Goal: Task Accomplishment & Management: Manage account settings

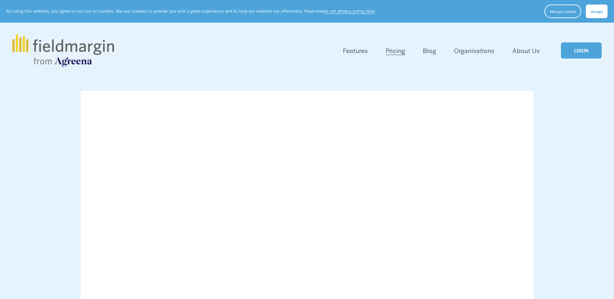
click at [587, 45] on link "LOGIN" at bounding box center [581, 50] width 41 height 17
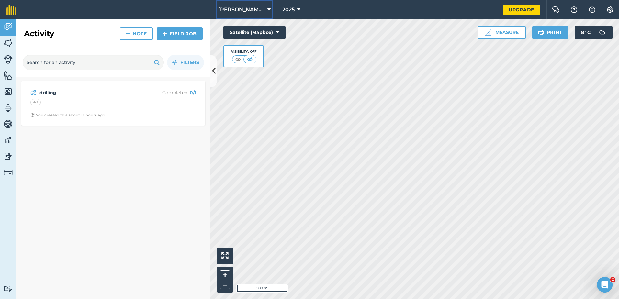
click at [254, 14] on button "[PERSON_NAME] [PERSON_NAME]" at bounding box center [245, 9] width 58 height 19
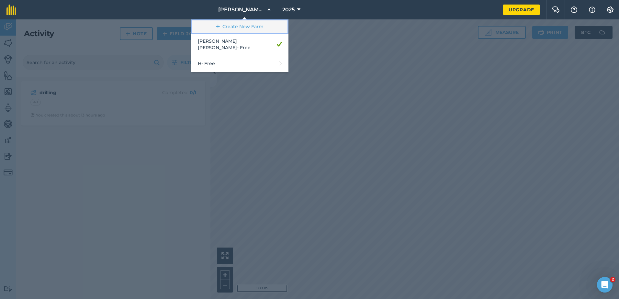
click at [256, 23] on link "Create New Farm" at bounding box center [239, 26] width 97 height 15
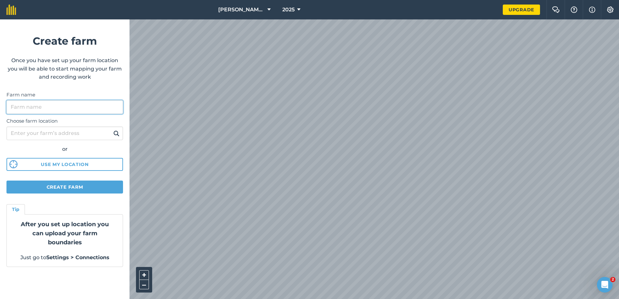
click at [76, 108] on input "Farm name" at bounding box center [64, 107] width 117 height 14
type input "potential land"
click at [61, 137] on input "Choose farm location" at bounding box center [64, 134] width 117 height 14
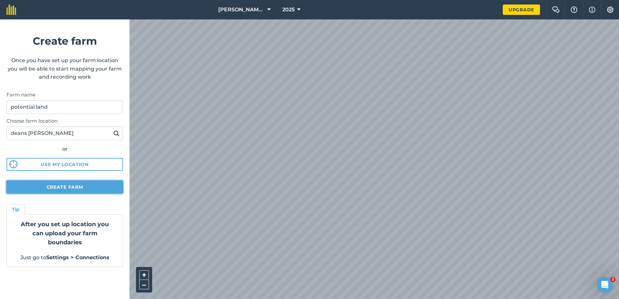
click at [80, 186] on button "Create farm" at bounding box center [64, 187] width 117 height 13
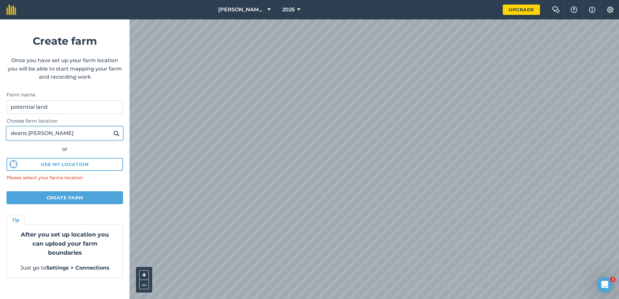
click at [57, 137] on input "deans [PERSON_NAME]" at bounding box center [64, 134] width 117 height 14
type input "deans [PERSON_NAME]"
click at [111, 129] on button at bounding box center [116, 133] width 10 height 8
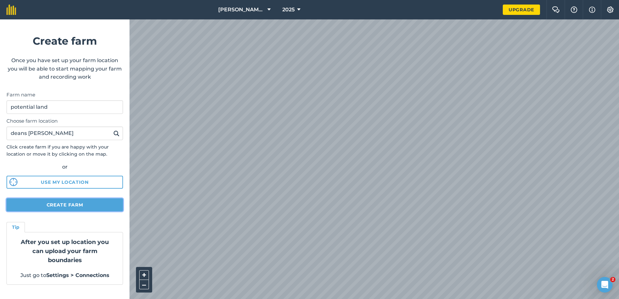
click at [81, 203] on button "Create farm" at bounding box center [64, 204] width 117 height 13
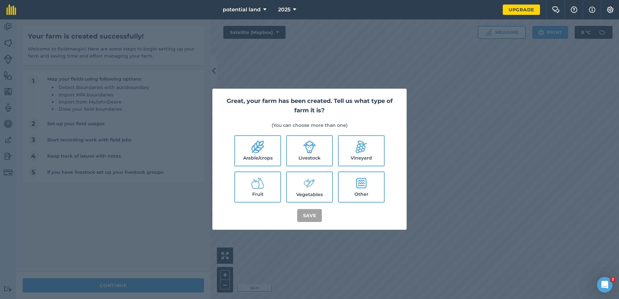
click at [310, 159] on label "Livestock" at bounding box center [309, 151] width 45 height 30
checkbox input "true"
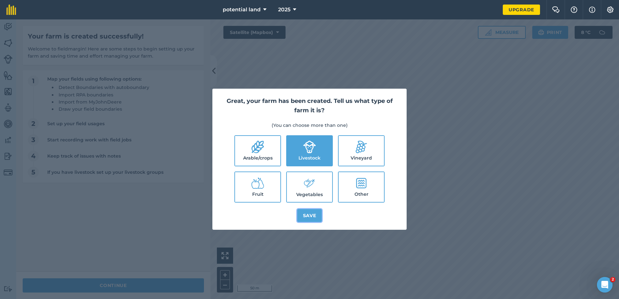
click at [303, 219] on button "Save" at bounding box center [309, 215] width 25 height 13
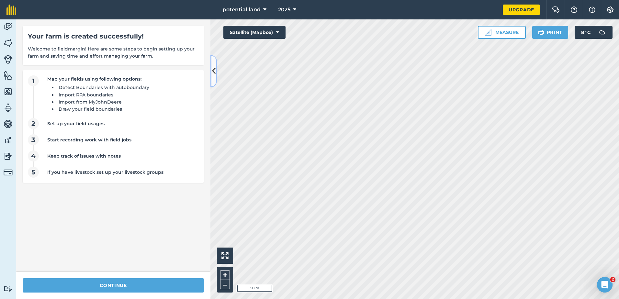
click at [216, 74] on button at bounding box center [213, 71] width 6 height 32
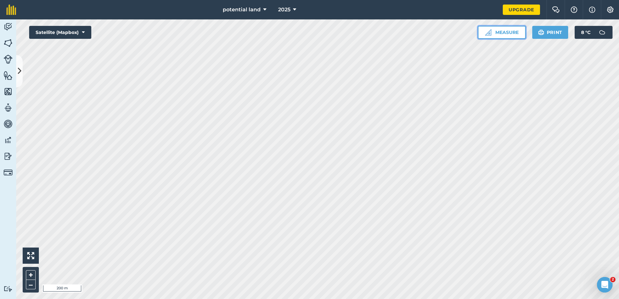
click at [490, 31] on img at bounding box center [488, 32] width 6 height 6
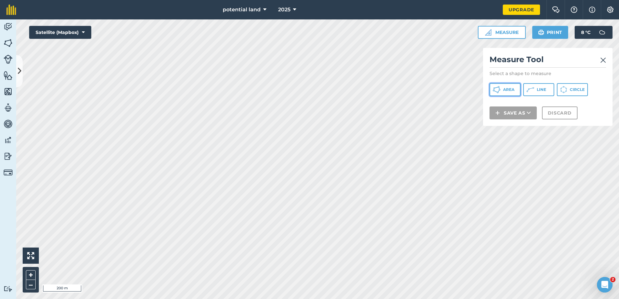
click at [496, 85] on button "Area" at bounding box center [505, 89] width 31 height 13
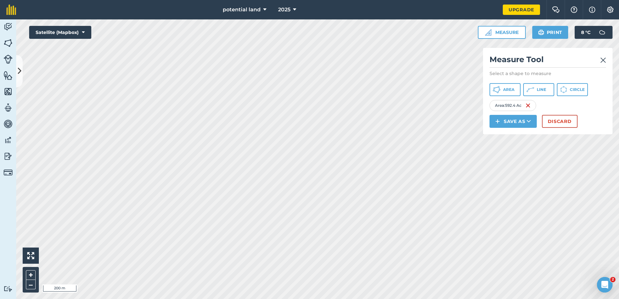
click at [369, 0] on html "potential land 2025 Upgrade Farm Chat Help Info Settings Map printing is not av…" at bounding box center [309, 149] width 619 height 299
drag, startPoint x: 526, startPoint y: 118, endPoint x: 514, endPoint y: 125, distance: 13.6
click at [525, 118] on button "Save as" at bounding box center [513, 121] width 47 height 13
click at [514, 137] on link "Field" at bounding box center [512, 136] width 45 height 14
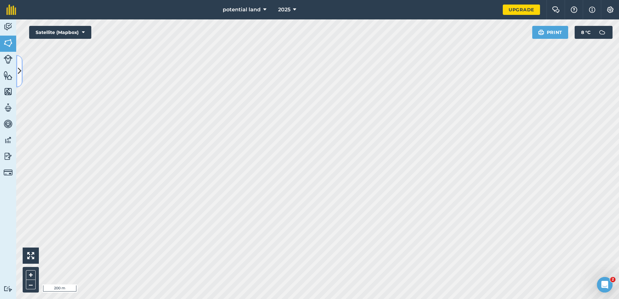
click at [22, 79] on button at bounding box center [19, 71] width 6 height 32
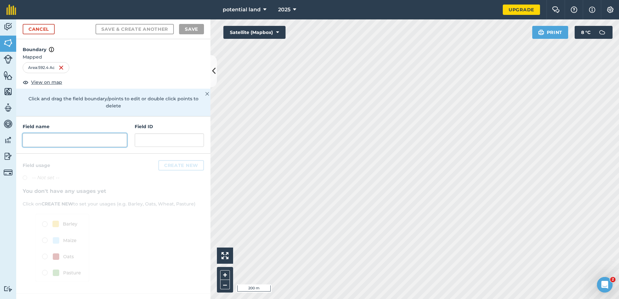
click at [53, 133] on input "text" at bounding box center [75, 140] width 104 height 14
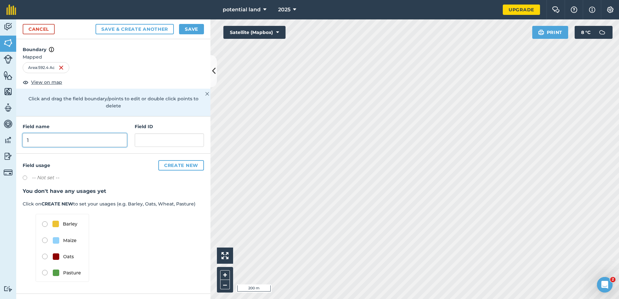
type input "1"
click at [200, 25] on button "Save" at bounding box center [191, 29] width 25 height 10
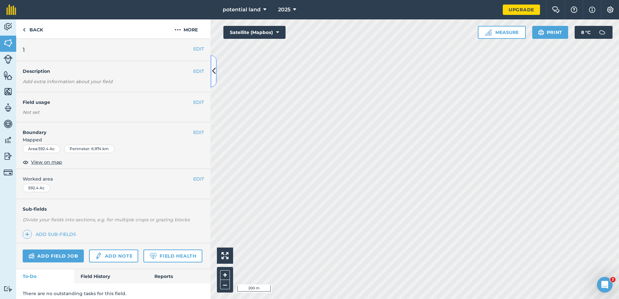
click at [210, 64] on div "Back More EDIT 1 EDIT Description Add extra information about your field EDIT F…" at bounding box center [113, 159] width 194 height 280
click at [216, 69] on button at bounding box center [213, 71] width 6 height 32
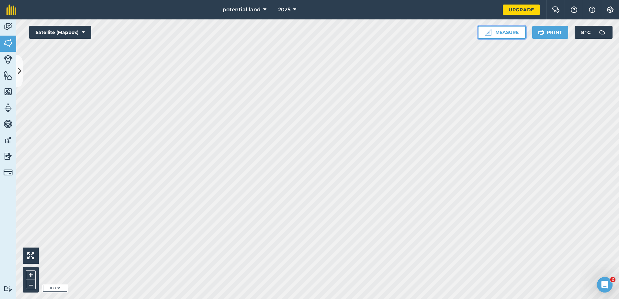
click at [522, 29] on button "Measure" at bounding box center [502, 32] width 48 height 13
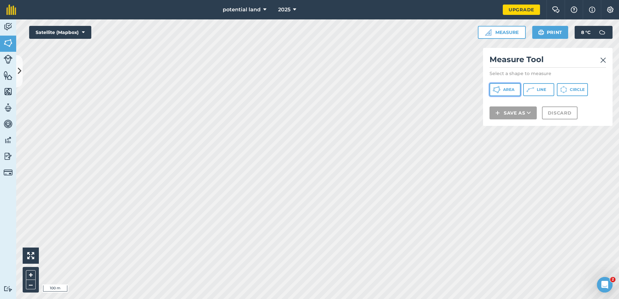
click at [508, 92] on span "Area" at bounding box center [508, 89] width 11 height 5
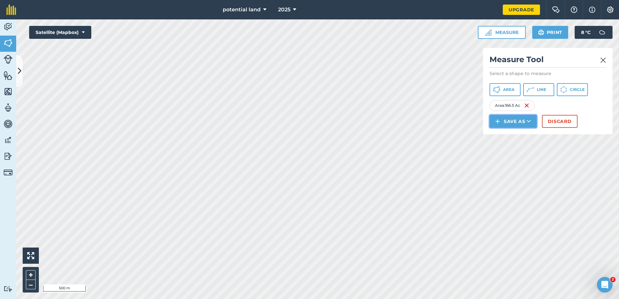
drag, startPoint x: 518, startPoint y: 122, endPoint x: 515, endPoint y: 122, distance: 3.3
click at [518, 122] on button "Save as" at bounding box center [513, 121] width 47 height 13
click at [505, 134] on link "Field" at bounding box center [512, 136] width 45 height 14
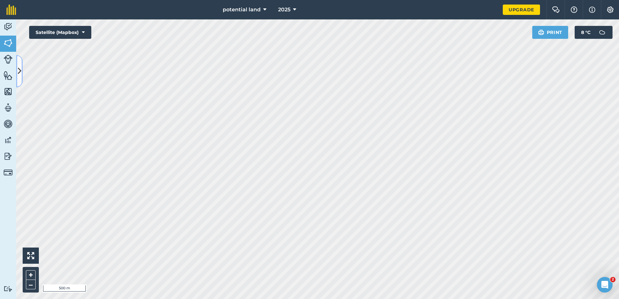
click at [19, 71] on icon at bounding box center [20, 70] width 4 height 11
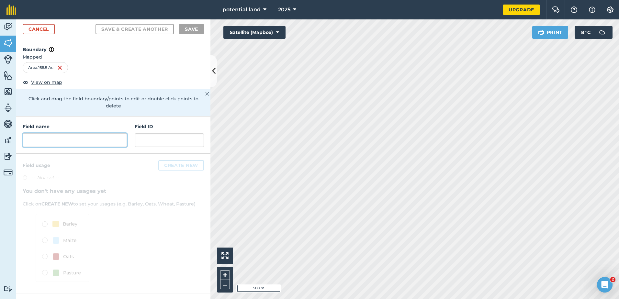
click at [50, 133] on input "text" at bounding box center [75, 140] width 104 height 14
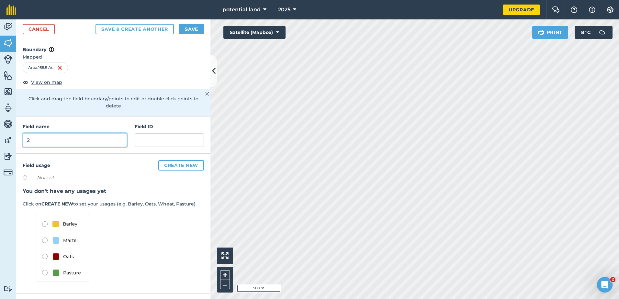
type input "2"
click at [198, 31] on button "Save" at bounding box center [191, 29] width 25 height 10
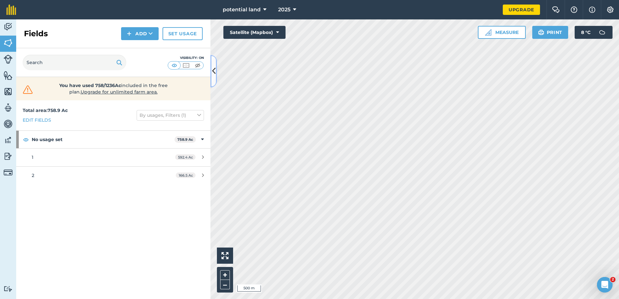
click at [211, 76] on button at bounding box center [213, 71] width 6 height 32
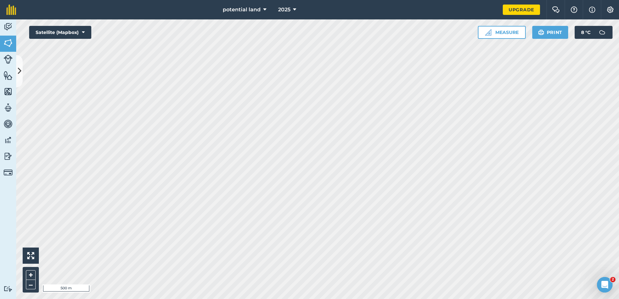
click at [479, 12] on div "potential land 2025 Upgrade Farm Chat Help Info Settings Map printing is not av…" at bounding box center [309, 149] width 619 height 299
click at [452, 13] on div "potential land 2025 Upgrade Farm Chat Help Info Settings Map printing is not av…" at bounding box center [309, 149] width 619 height 299
click at [20, 70] on icon at bounding box center [20, 70] width 4 height 11
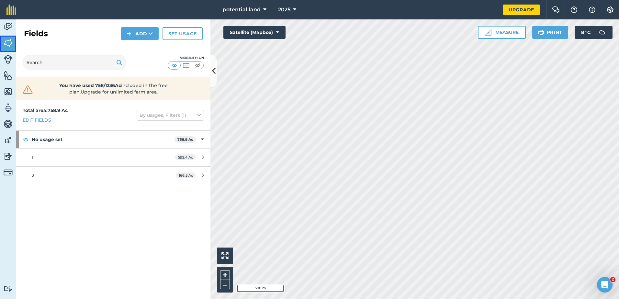
click at [10, 47] on img at bounding box center [8, 43] width 9 height 10
click at [6, 56] on img at bounding box center [8, 59] width 9 height 9
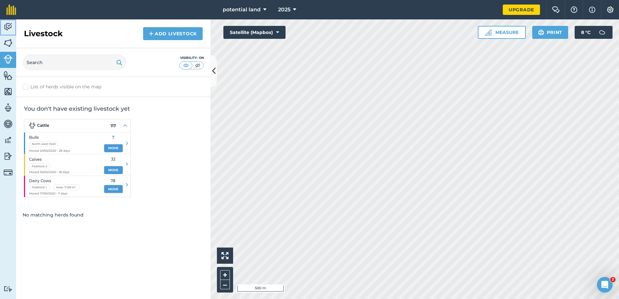
click at [9, 23] on img at bounding box center [8, 27] width 9 height 10
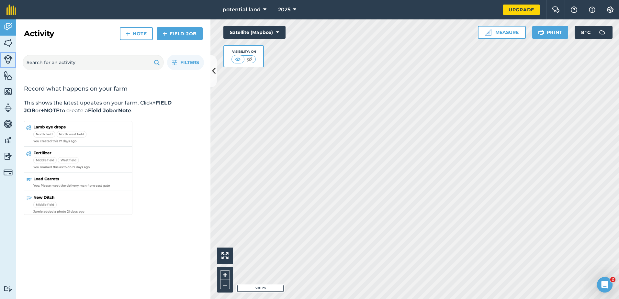
click at [12, 64] on link "Livestock" at bounding box center [8, 60] width 16 height 16
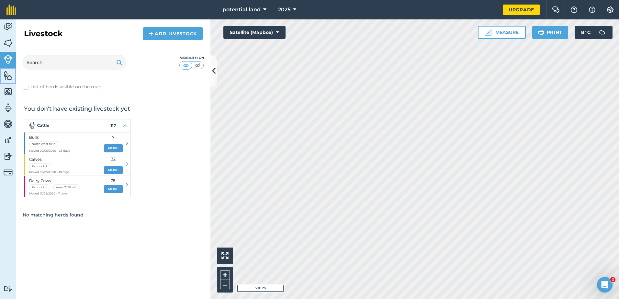
click at [9, 75] on img at bounding box center [8, 76] width 9 height 10
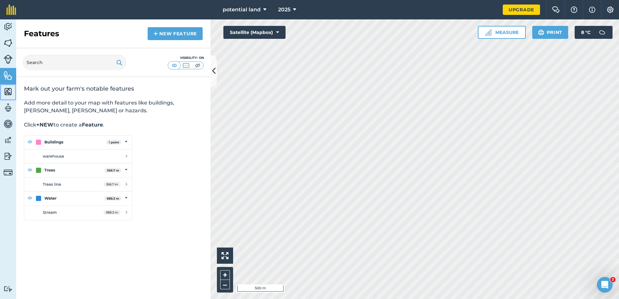
click at [7, 87] on img at bounding box center [8, 92] width 9 height 10
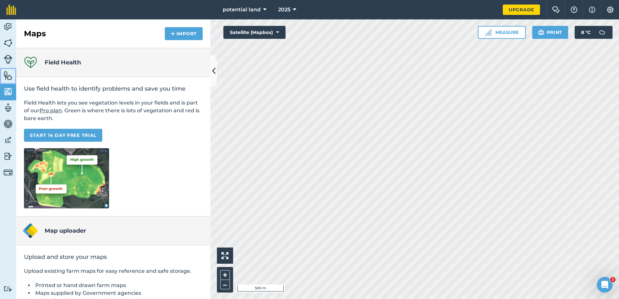
click at [7, 70] on link "Features" at bounding box center [8, 76] width 16 height 16
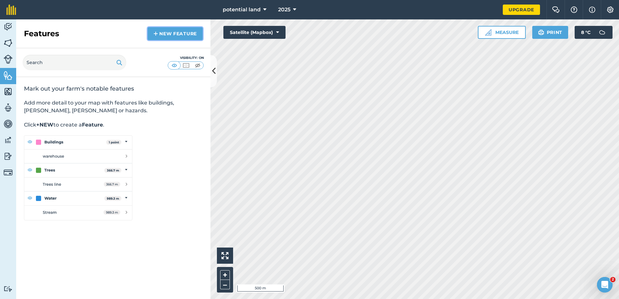
click at [179, 35] on link "New feature" at bounding box center [175, 33] width 55 height 13
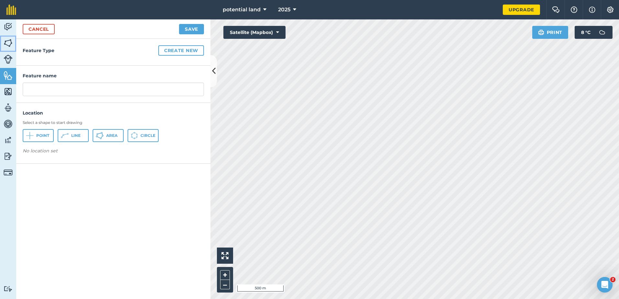
click at [13, 45] on link "Fields" at bounding box center [8, 44] width 16 height 16
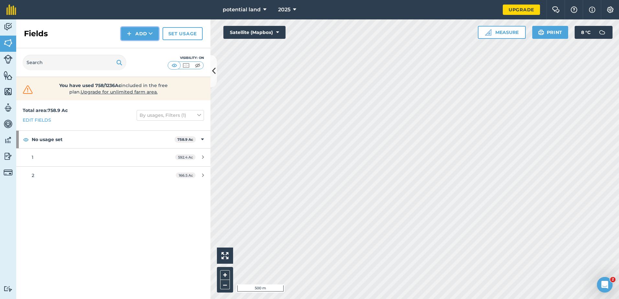
click at [126, 28] on button "Add" at bounding box center [140, 33] width 38 height 13
click at [139, 63] on link "Import" at bounding box center [140, 63] width 36 height 14
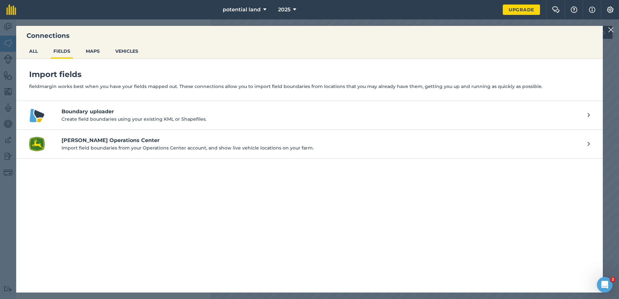
click at [140, 120] on p "Create field boundaries using your existing KML or Shapefiles." at bounding box center [322, 119] width 520 height 7
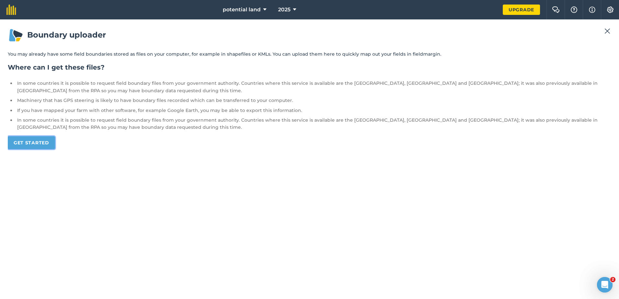
click at [33, 145] on link "Get started" at bounding box center [31, 142] width 47 height 13
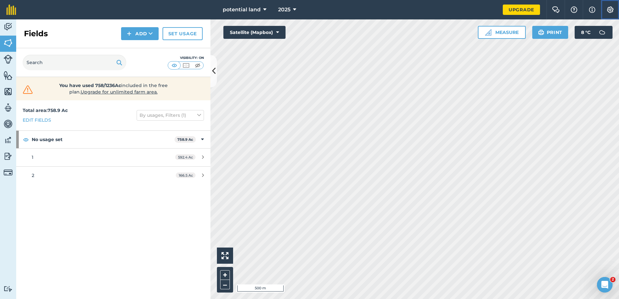
click at [613, 15] on button "Settings" at bounding box center [610, 9] width 18 height 19
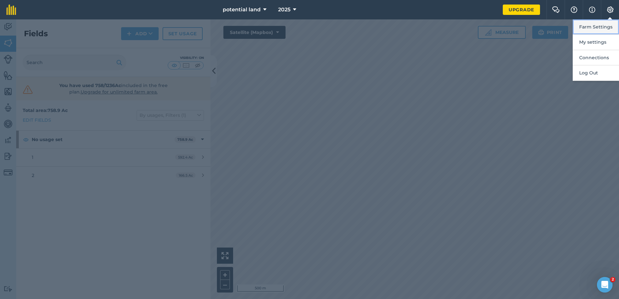
click at [597, 30] on button "Farm Settings" at bounding box center [596, 26] width 46 height 15
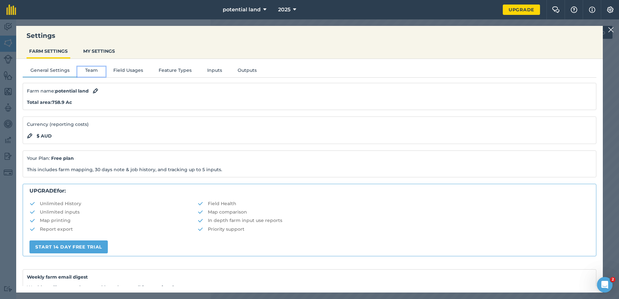
click at [96, 71] on button "Team" at bounding box center [91, 72] width 28 height 10
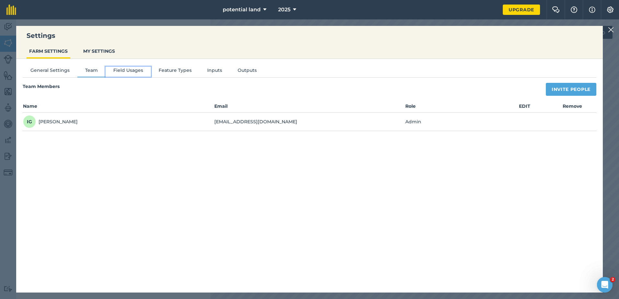
click at [141, 72] on button "Field Usages" at bounding box center [128, 72] width 45 height 10
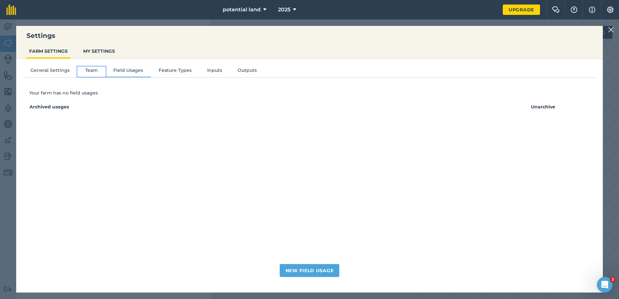
click at [94, 71] on button "Team" at bounding box center [91, 72] width 28 height 10
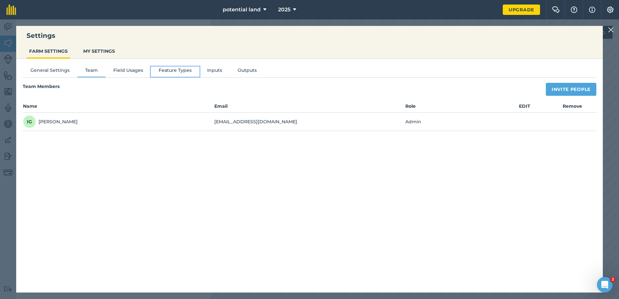
click at [168, 67] on button "Feature Types" at bounding box center [175, 72] width 49 height 10
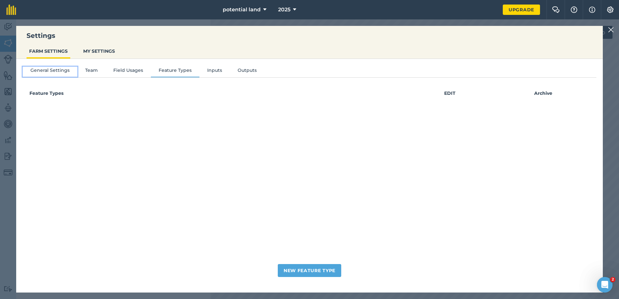
click at [66, 70] on button "General Settings" at bounding box center [50, 72] width 55 height 10
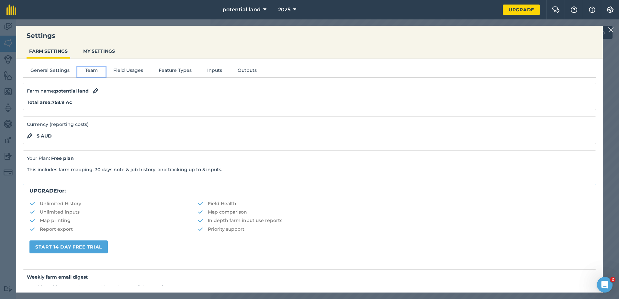
click at [82, 70] on button "Team" at bounding box center [91, 72] width 28 height 10
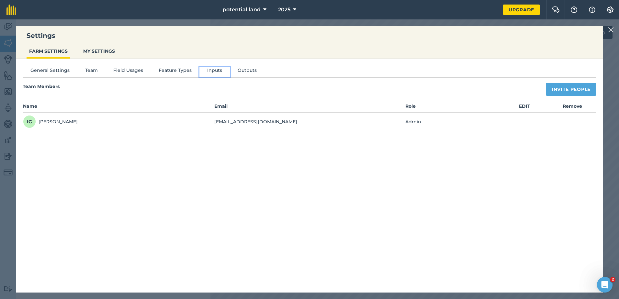
click at [206, 73] on button "Inputs" at bounding box center [214, 72] width 30 height 10
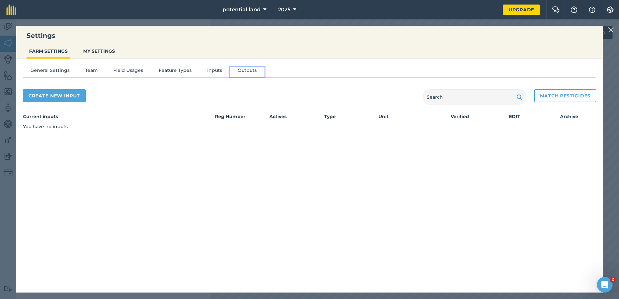
click at [237, 74] on button "Outputs" at bounding box center [247, 72] width 35 height 10
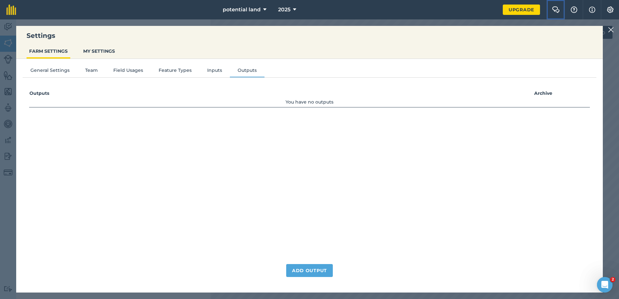
click at [552, 12] on img at bounding box center [556, 9] width 8 height 6
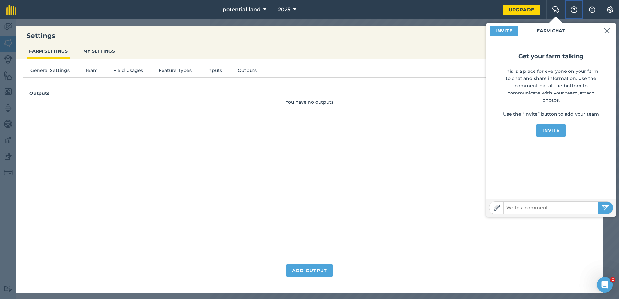
click at [574, 13] on img at bounding box center [574, 9] width 8 height 6
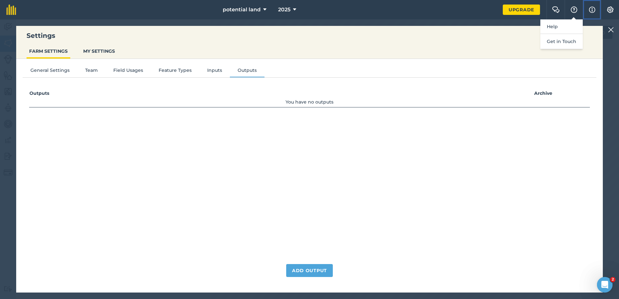
click at [584, 13] on button "Info" at bounding box center [592, 9] width 18 height 19
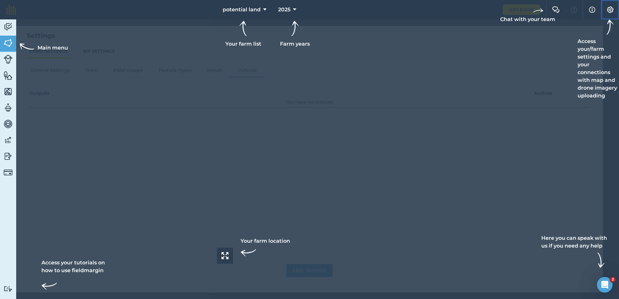
click at [618, 11] on button "Settings" at bounding box center [610, 9] width 18 height 19
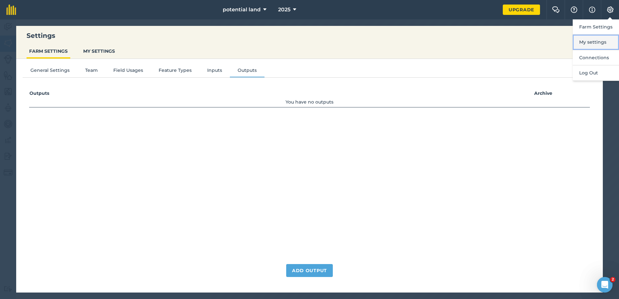
click at [614, 43] on button "My settings" at bounding box center [596, 42] width 46 height 15
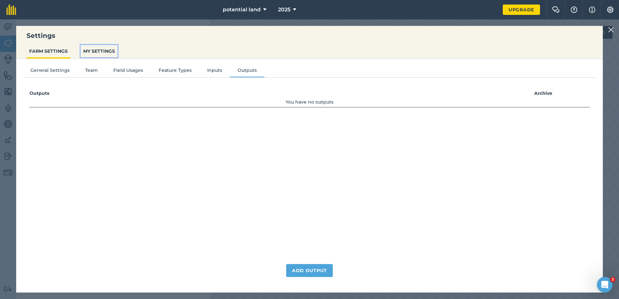
click at [92, 51] on button "MY SETTINGS" at bounding box center [99, 51] width 37 height 12
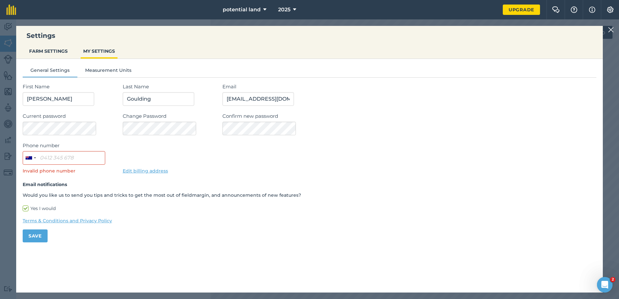
click at [110, 66] on div "General Settings Measurement Units First Name [PERSON_NAME] Last Name [PERSON_N…" at bounding box center [309, 152] width 587 height 186
click at [111, 71] on button "Measurement Units" at bounding box center [108, 72] width 62 height 10
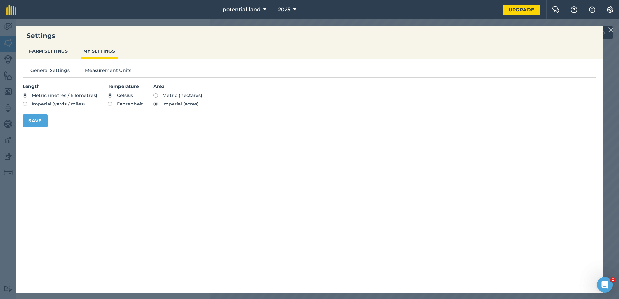
click at [155, 96] on label "Metric (hectares)" at bounding box center [177, 95] width 49 height 5
radio input "true"
radio input "false"
click at [47, 127] on button "Save" at bounding box center [35, 120] width 25 height 13
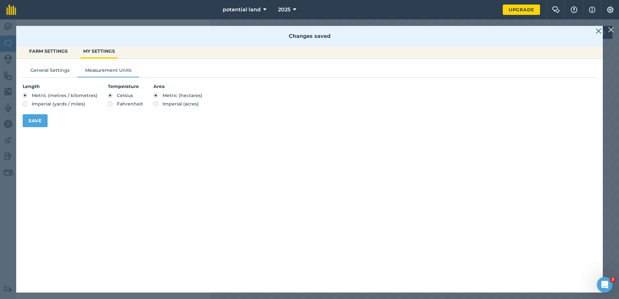
click at [157, 20] on div "Settings FARM SETTINGS MY SETTINGS Changes saved General Settings Measurement U…" at bounding box center [309, 159] width 619 height 280
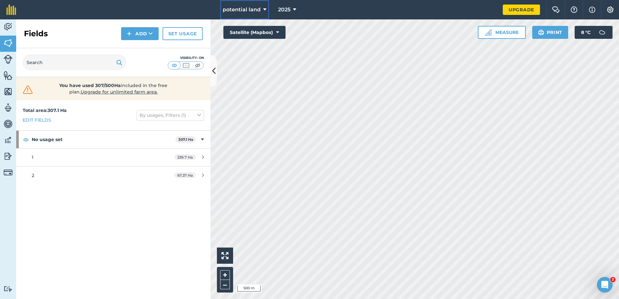
click at [250, 8] on span "potential land" at bounding box center [242, 10] width 38 height 8
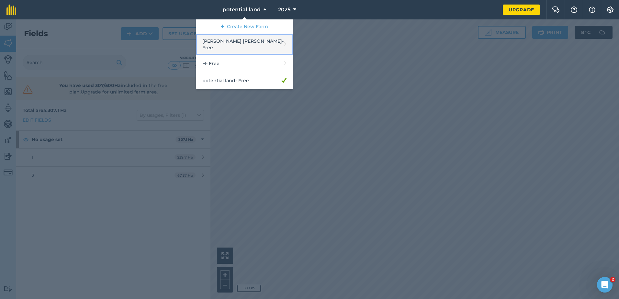
click at [244, 39] on link "[PERSON_NAME] [PERSON_NAME] - Free" at bounding box center [244, 44] width 97 height 21
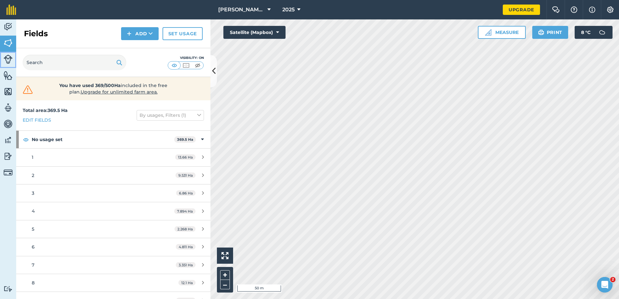
click at [11, 65] on link "Livestock" at bounding box center [8, 60] width 16 height 16
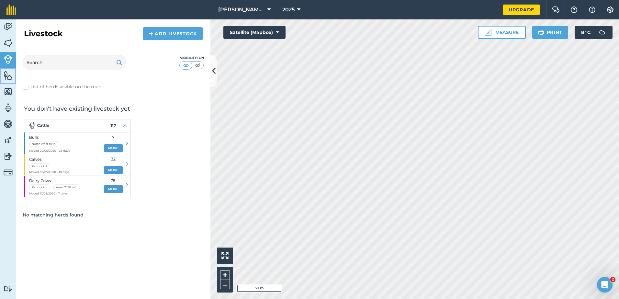
drag, startPoint x: 7, startPoint y: 79, endPoint x: 6, endPoint y: 86, distance: 7.8
click at [7, 79] on img at bounding box center [8, 76] width 9 height 10
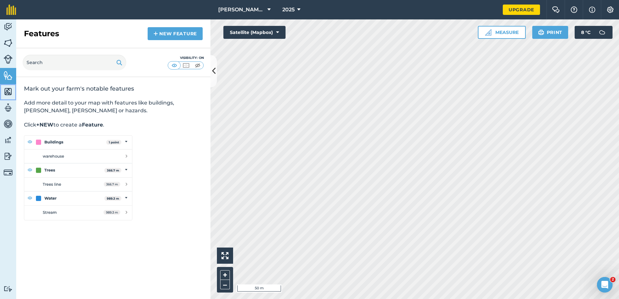
drag, startPoint x: 8, startPoint y: 94, endPoint x: 14, endPoint y: 94, distance: 6.2
click at [8, 94] on img at bounding box center [8, 92] width 9 height 10
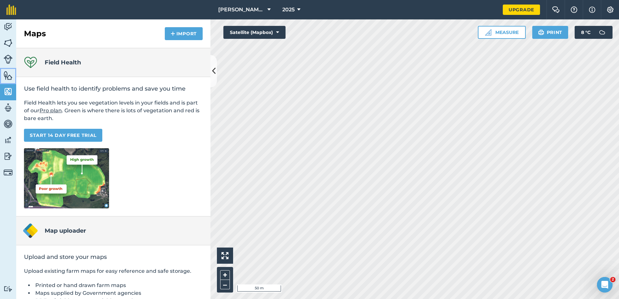
click at [12, 73] on img at bounding box center [8, 76] width 9 height 10
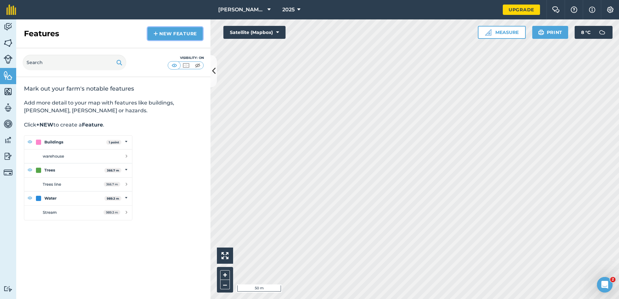
click at [186, 36] on link "New feature" at bounding box center [175, 33] width 55 height 13
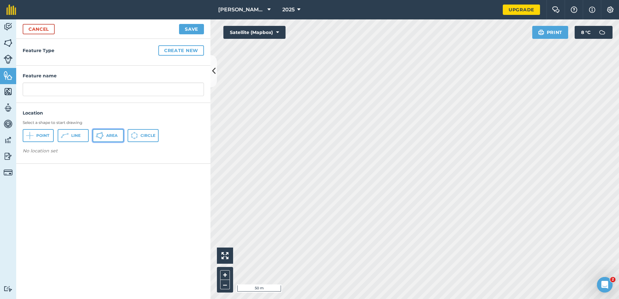
click at [104, 137] on button "Area" at bounding box center [108, 135] width 31 height 13
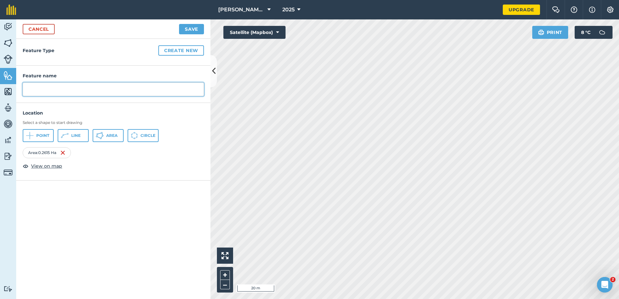
click at [107, 94] on input "text" at bounding box center [113, 90] width 181 height 14
type input "shed"
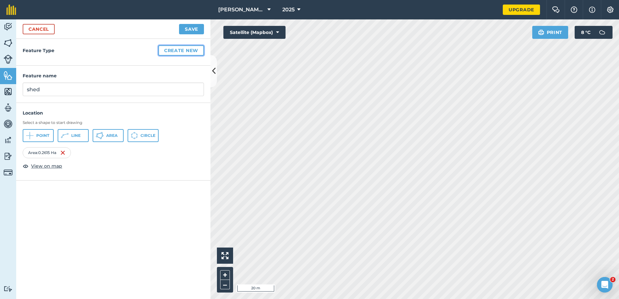
click at [171, 47] on button "Create new" at bounding box center [181, 50] width 46 height 10
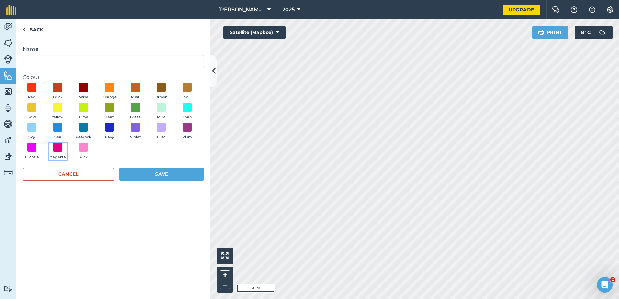
click at [56, 152] on button "Magenta" at bounding box center [58, 151] width 18 height 17
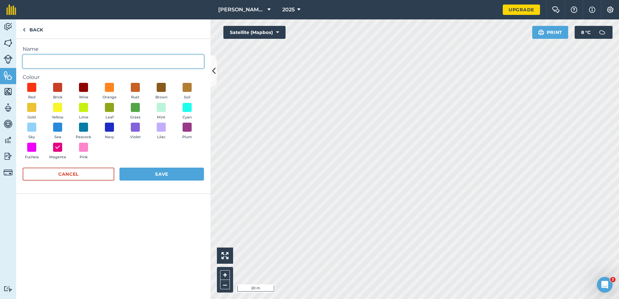
click at [85, 60] on input "Name" at bounding box center [113, 62] width 181 height 14
type input "s"
type input "w"
type input "machinery/workshop shed"
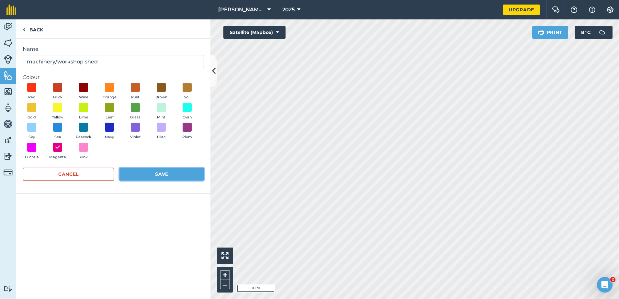
click at [179, 180] on button "Save" at bounding box center [161, 174] width 85 height 13
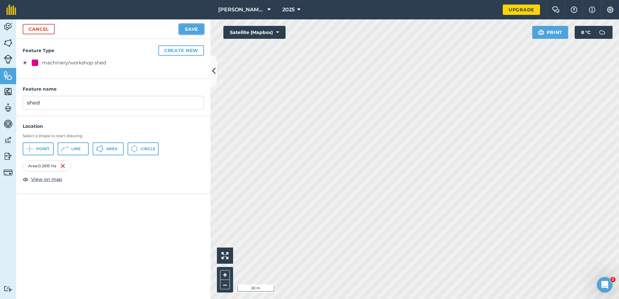
click at [193, 34] on button "Save" at bounding box center [191, 29] width 25 height 10
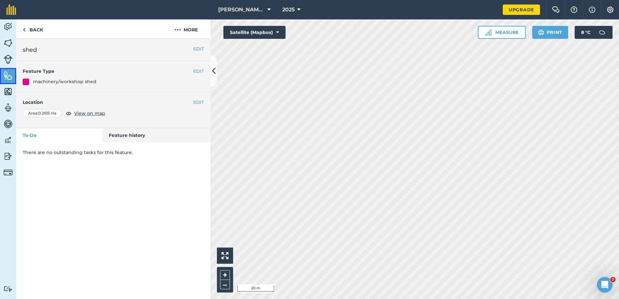
click at [13, 73] on link "Features" at bounding box center [8, 76] width 16 height 16
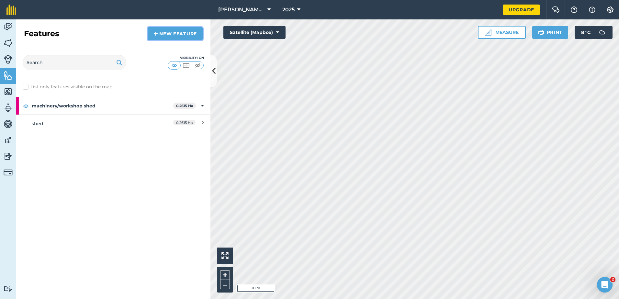
click at [171, 37] on link "New feature" at bounding box center [175, 33] width 55 height 13
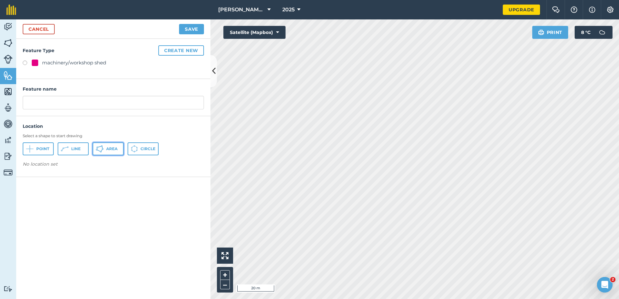
click at [34, 149] on icon at bounding box center [30, 149] width 8 height 8
click at [193, 52] on button "Create new" at bounding box center [181, 50] width 46 height 10
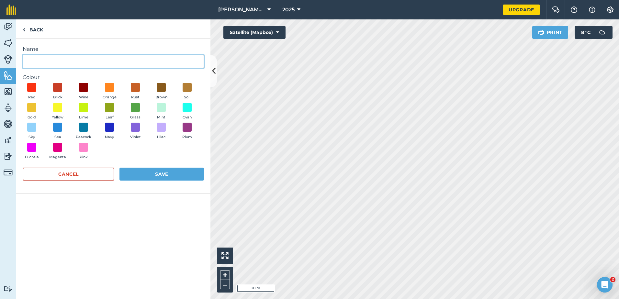
click at [118, 68] on input "Name" at bounding box center [113, 62] width 181 height 14
type input "s"
type input "hay shed"
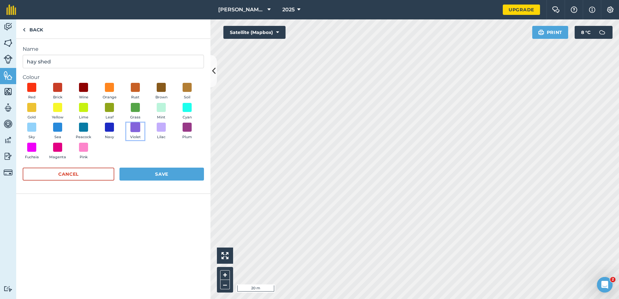
click at [133, 131] on span at bounding box center [135, 127] width 10 height 10
click at [142, 174] on button "Save" at bounding box center [161, 174] width 85 height 13
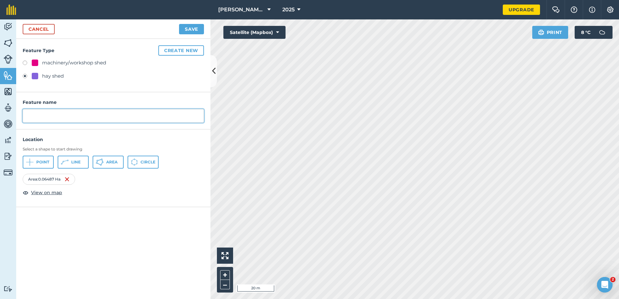
click at [81, 115] on input "text" at bounding box center [113, 116] width 181 height 14
type input "hay shed"
click at [191, 31] on button "Save" at bounding box center [191, 29] width 25 height 10
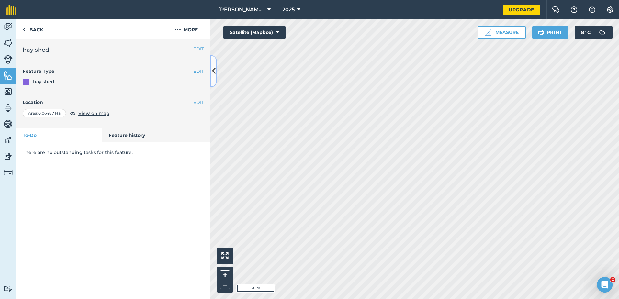
click at [211, 67] on button at bounding box center [213, 71] width 6 height 32
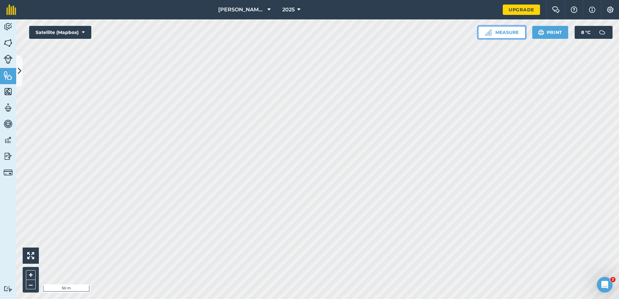
drag, startPoint x: 482, startPoint y: 36, endPoint x: 480, endPoint y: 39, distance: 3.9
click at [482, 36] on button "Measure" at bounding box center [502, 32] width 48 height 13
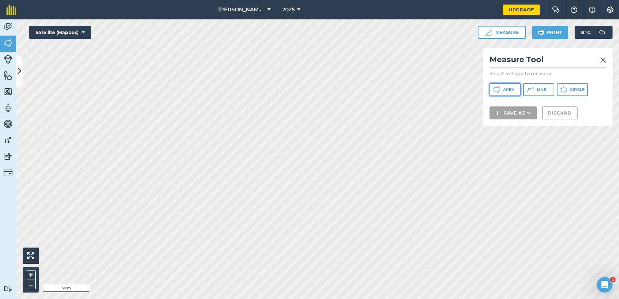
click at [507, 89] on span "Area" at bounding box center [508, 89] width 11 height 5
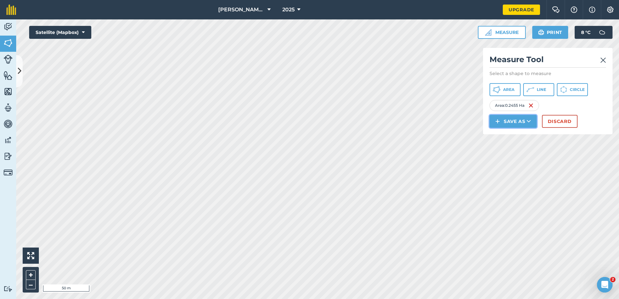
click at [509, 120] on button "Save as" at bounding box center [513, 121] width 47 height 13
click at [499, 153] on link "Feature" at bounding box center [512, 150] width 45 height 14
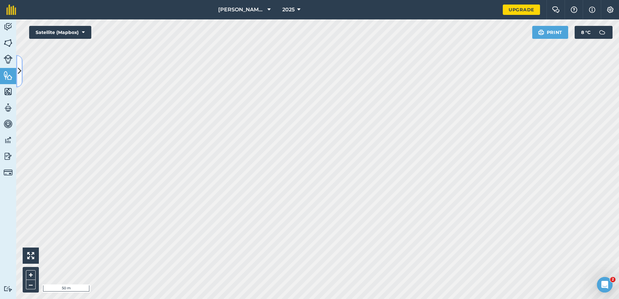
click at [20, 71] on icon at bounding box center [20, 70] width 4 height 11
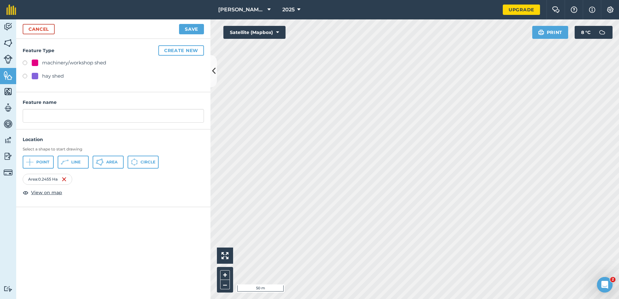
click at [82, 62] on div "machinery/workshop shed" at bounding box center [74, 63] width 64 height 8
radio input "true"
type input "machinery/workshop shed"
click at [126, 116] on input "machinery/workshop shed" at bounding box center [113, 116] width 181 height 14
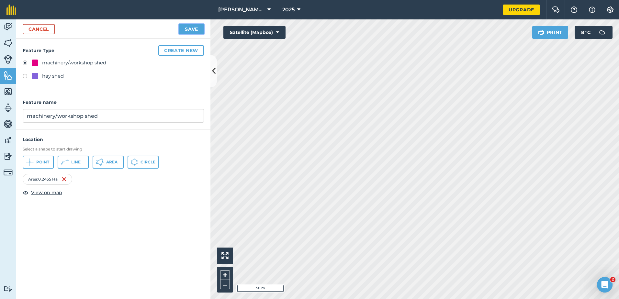
click at [188, 31] on button "Save" at bounding box center [191, 29] width 25 height 10
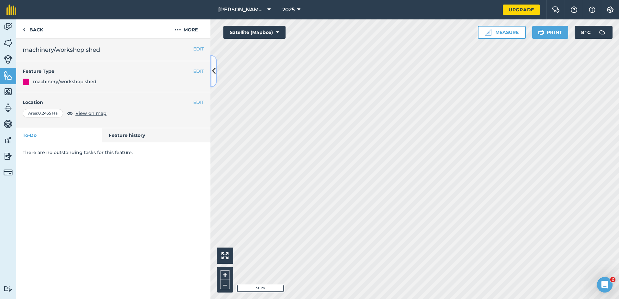
click at [216, 66] on button at bounding box center [213, 71] width 6 height 32
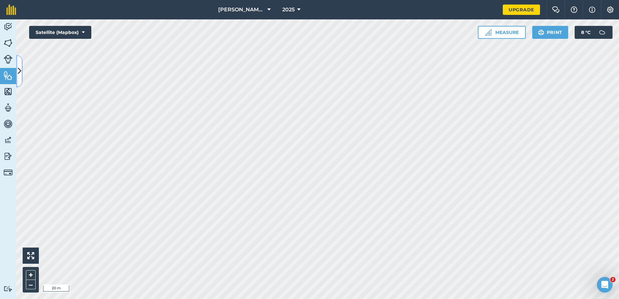
click at [17, 79] on button at bounding box center [19, 71] width 6 height 32
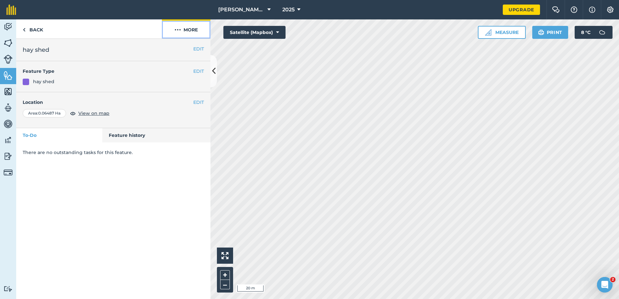
click at [191, 26] on button "More" at bounding box center [186, 28] width 49 height 19
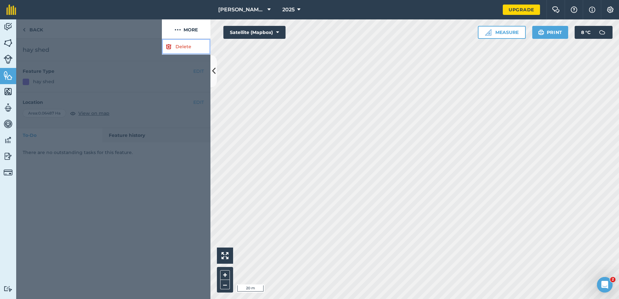
click at [189, 51] on link "Delete" at bounding box center [186, 47] width 49 height 16
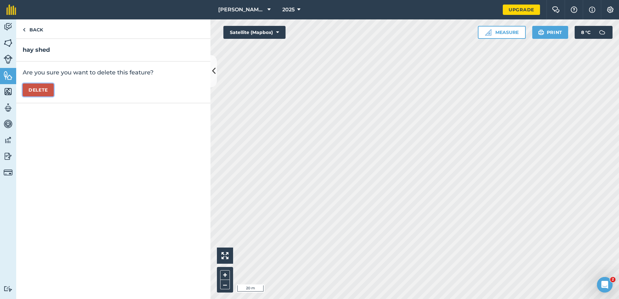
drag, startPoint x: 48, startPoint y: 86, endPoint x: 62, endPoint y: 88, distance: 14.6
click at [48, 86] on button "Delete" at bounding box center [38, 90] width 31 height 13
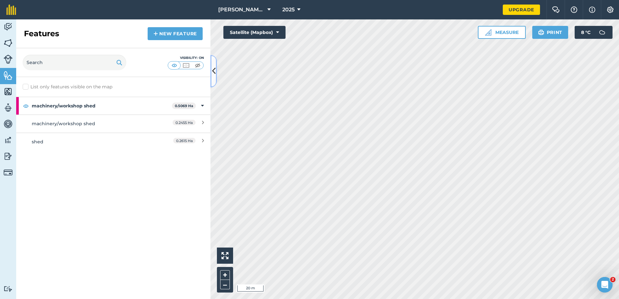
click at [213, 75] on icon at bounding box center [214, 70] width 4 height 11
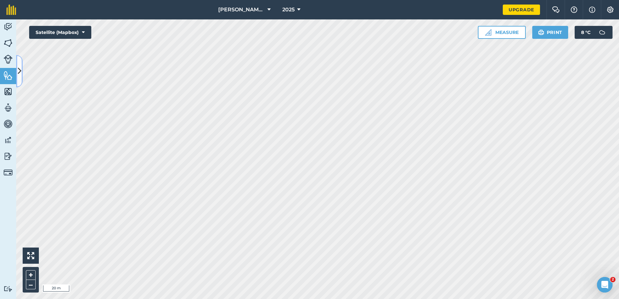
click at [18, 68] on icon at bounding box center [20, 70] width 4 height 11
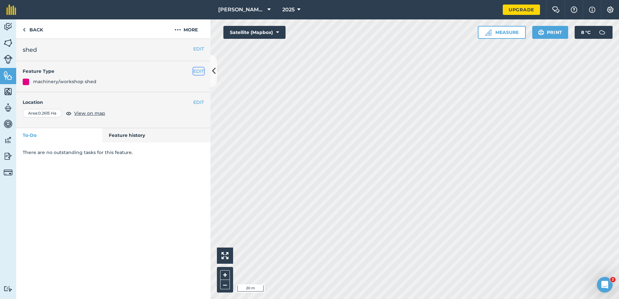
click at [197, 73] on button "EDIT" at bounding box center [198, 71] width 11 height 7
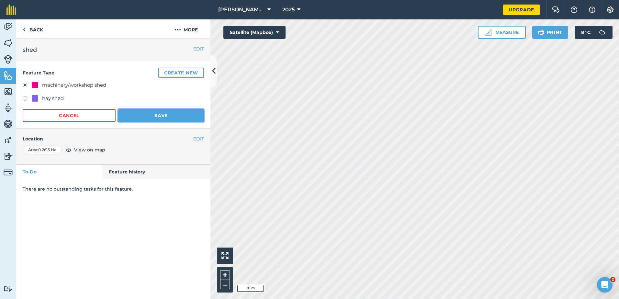
click at [150, 114] on button "Save" at bounding box center [161, 115] width 86 height 13
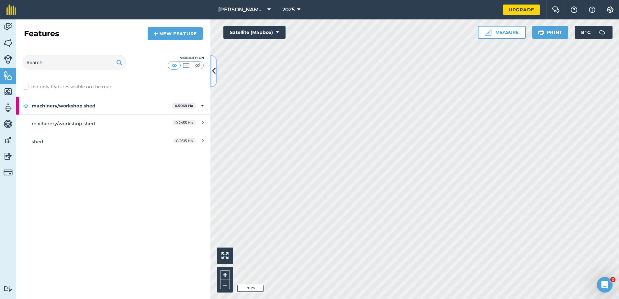
click at [214, 72] on icon at bounding box center [214, 70] width 4 height 11
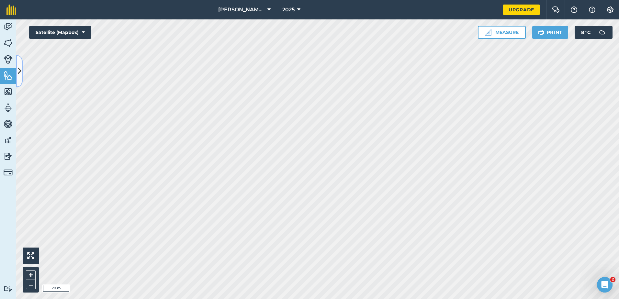
click at [22, 71] on button at bounding box center [19, 71] width 6 height 32
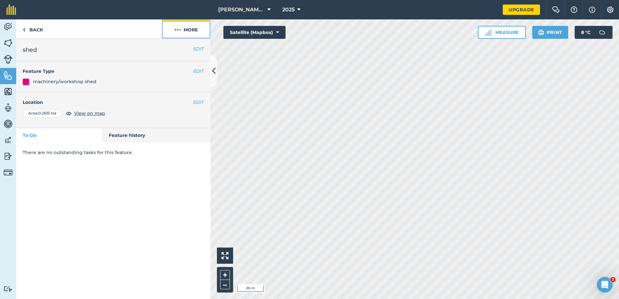
click at [182, 29] on button "More" at bounding box center [186, 28] width 49 height 19
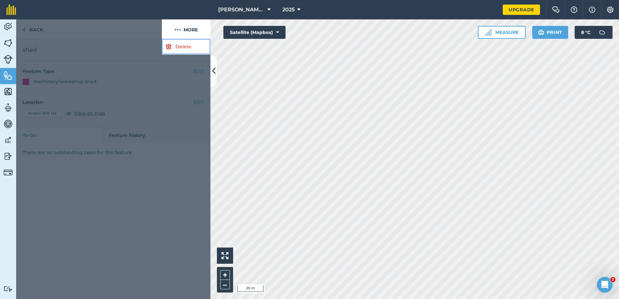
click at [187, 49] on link "Delete" at bounding box center [186, 47] width 49 height 16
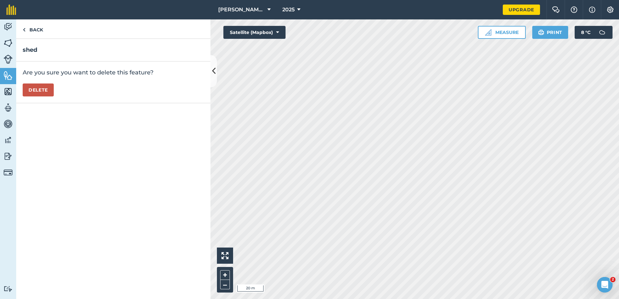
click at [57, 84] on div "Are you sure you want to delete this feature? [GEOGRAPHIC_DATA]" at bounding box center [113, 83] width 194 height 42
click at [52, 85] on button "Delete" at bounding box center [38, 90] width 31 height 13
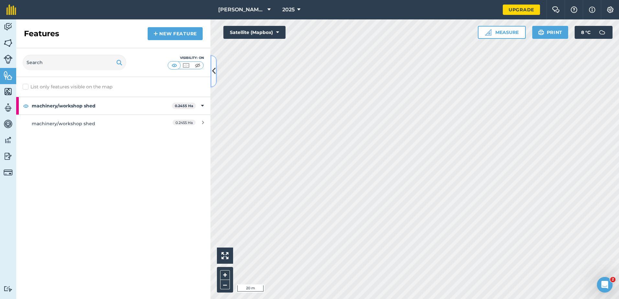
click at [215, 76] on icon at bounding box center [214, 70] width 4 height 11
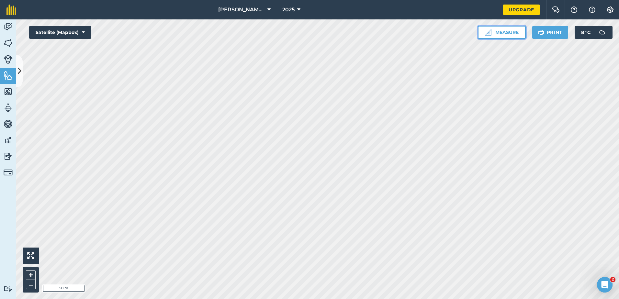
click at [512, 36] on button "Measure" at bounding box center [502, 32] width 48 height 13
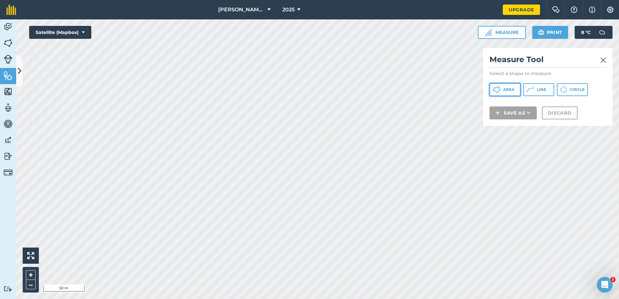
click at [511, 88] on span "Area" at bounding box center [508, 89] width 11 height 5
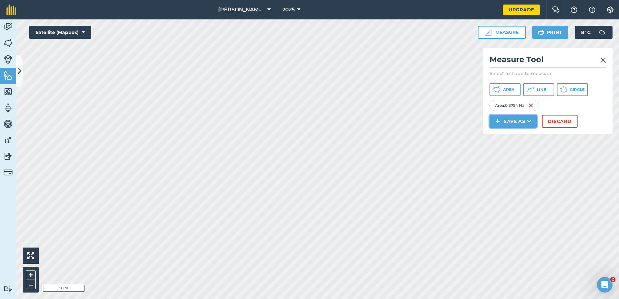
click at [507, 124] on button "Save as" at bounding box center [513, 121] width 47 height 13
click at [505, 148] on link "Feature" at bounding box center [512, 150] width 45 height 14
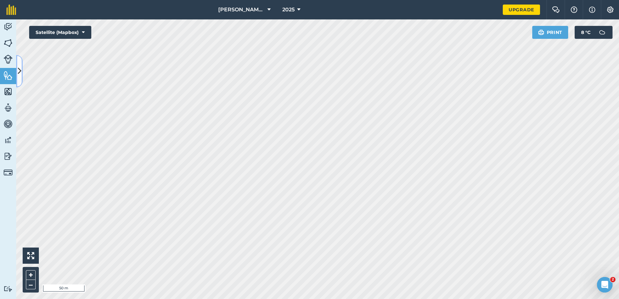
click at [21, 64] on button at bounding box center [19, 71] width 6 height 32
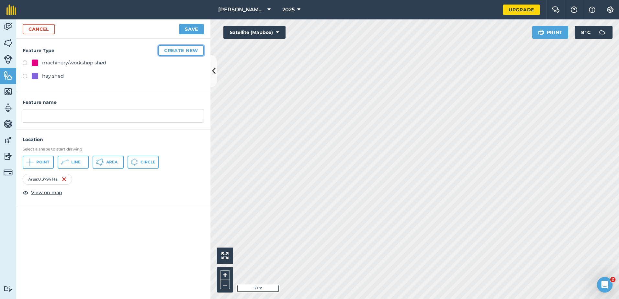
click at [185, 52] on button "Create new" at bounding box center [181, 50] width 46 height 10
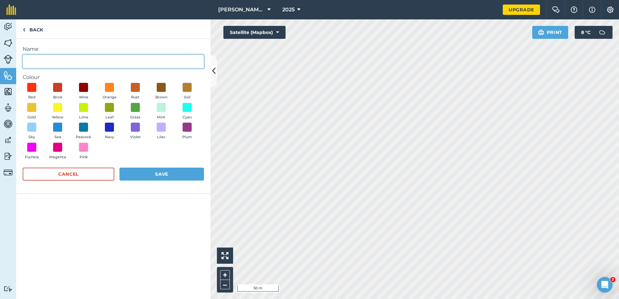
click at [94, 61] on input "Name" at bounding box center [113, 62] width 181 height 14
type input "stockyards"
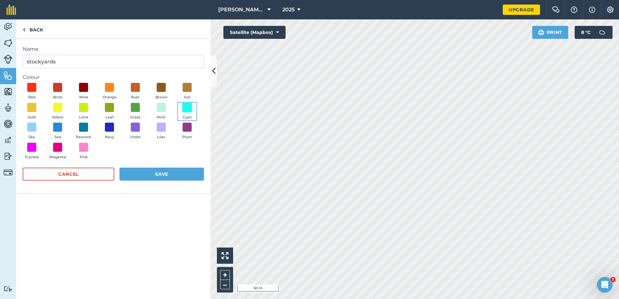
click at [189, 106] on span at bounding box center [187, 107] width 10 height 10
click at [183, 178] on button "Save" at bounding box center [161, 174] width 85 height 13
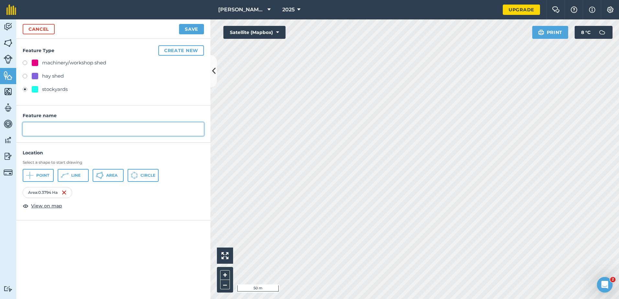
click at [50, 127] on input "text" at bounding box center [113, 129] width 181 height 14
type input "stockyards"
click at [179, 24] on button "Save" at bounding box center [191, 29] width 25 height 10
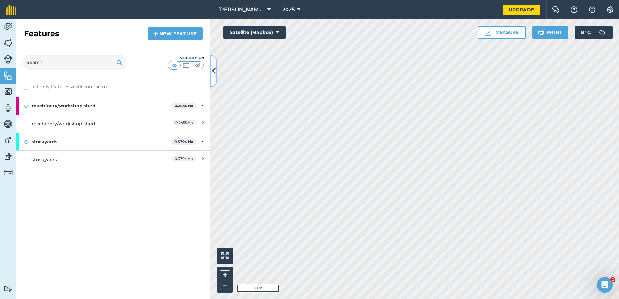
click at [215, 70] on icon at bounding box center [214, 70] width 4 height 11
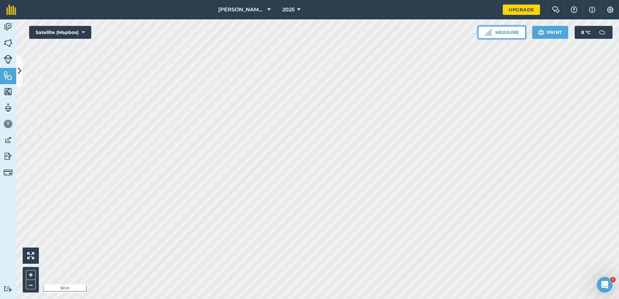
click at [491, 29] on button "Measure" at bounding box center [502, 32] width 48 height 13
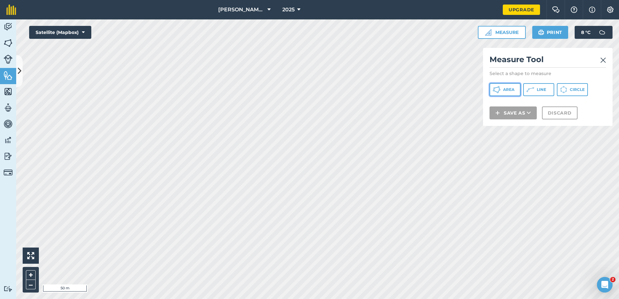
click at [500, 86] on icon at bounding box center [497, 90] width 8 height 8
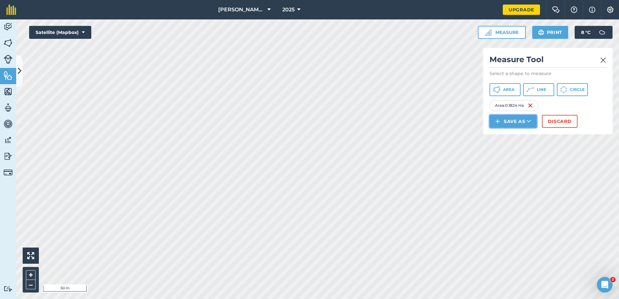
click at [516, 124] on button "Save as" at bounding box center [513, 121] width 47 height 13
click at [505, 147] on link "Feature" at bounding box center [512, 150] width 45 height 14
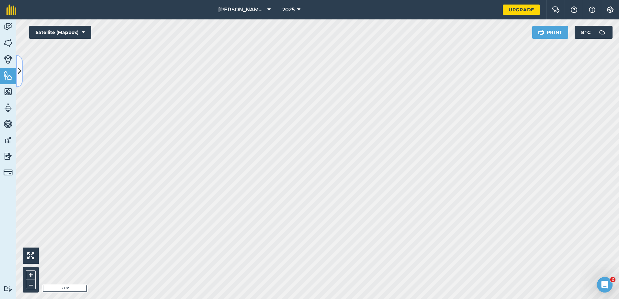
click at [21, 63] on button at bounding box center [19, 71] width 6 height 32
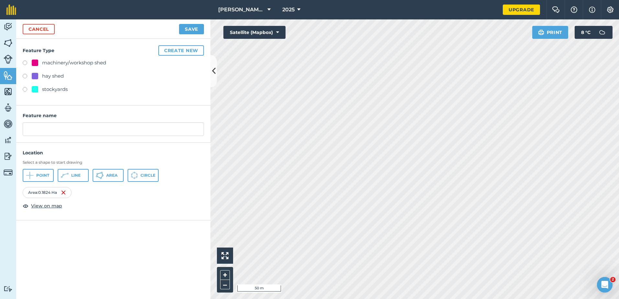
click at [42, 90] on div "stockyards" at bounding box center [55, 89] width 26 height 8
radio input "true"
type input "stockyards 2"
click at [189, 28] on button "Save" at bounding box center [191, 29] width 25 height 10
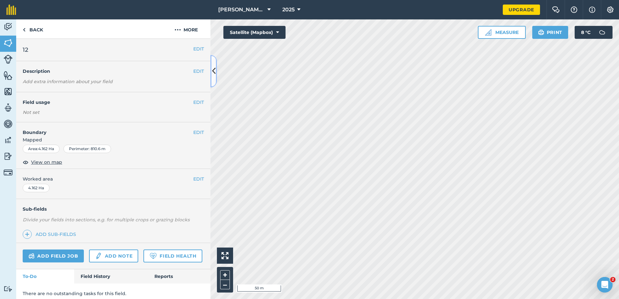
click at [212, 80] on button at bounding box center [213, 71] width 6 height 32
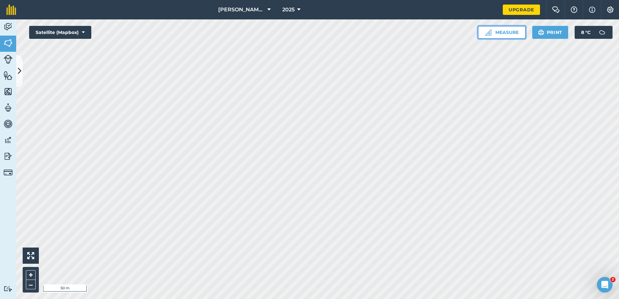
click at [511, 34] on button "Measure" at bounding box center [502, 32] width 48 height 13
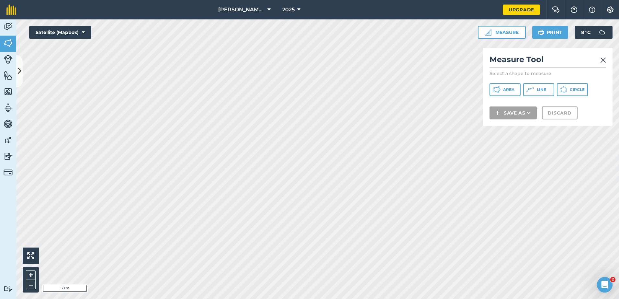
click at [499, 100] on p at bounding box center [548, 101] width 117 height 3
click at [503, 93] on button "Area" at bounding box center [505, 89] width 31 height 13
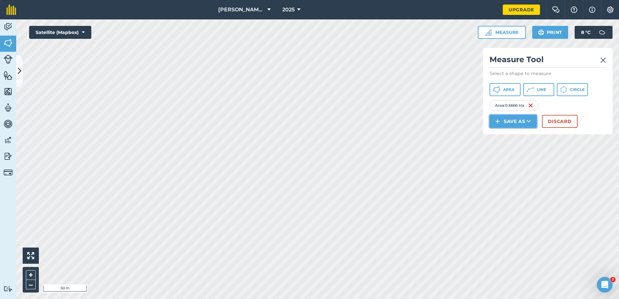
click at [524, 123] on button "Save as" at bounding box center [513, 121] width 47 height 13
click at [503, 149] on link "Feature" at bounding box center [512, 150] width 45 height 14
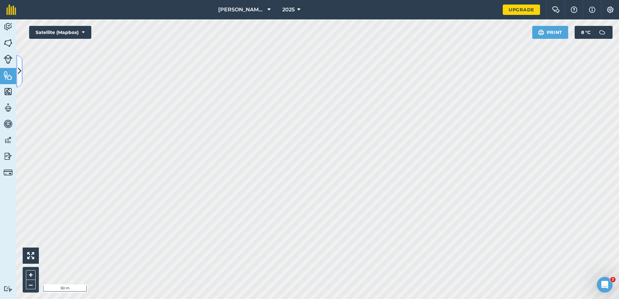
click at [21, 76] on button at bounding box center [19, 71] width 6 height 32
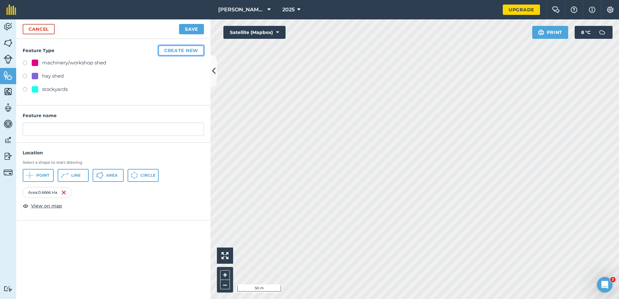
click at [190, 51] on button "Create new" at bounding box center [181, 50] width 46 height 10
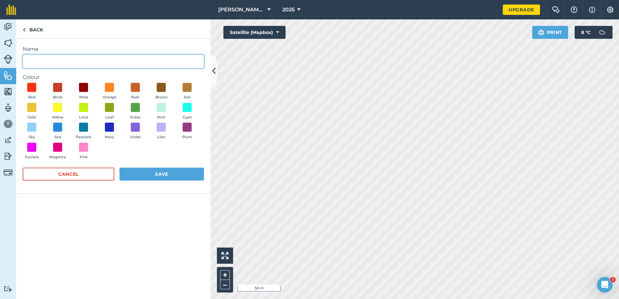
click at [149, 67] on input "Name" at bounding box center [113, 62] width 181 height 14
type input "silage/hay storage"
drag, startPoint x: 111, startPoint y: 89, endPoint x: 133, endPoint y: 122, distance: 39.9
click at [112, 89] on span at bounding box center [109, 87] width 9 height 9
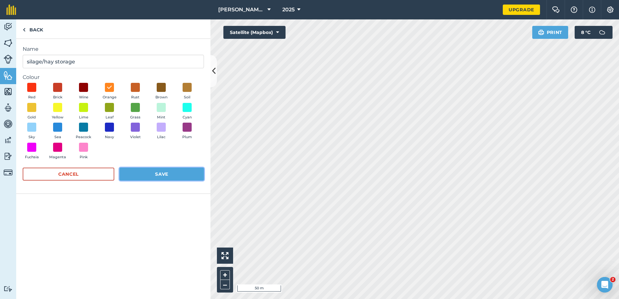
click at [160, 176] on button "Save" at bounding box center [161, 174] width 85 height 13
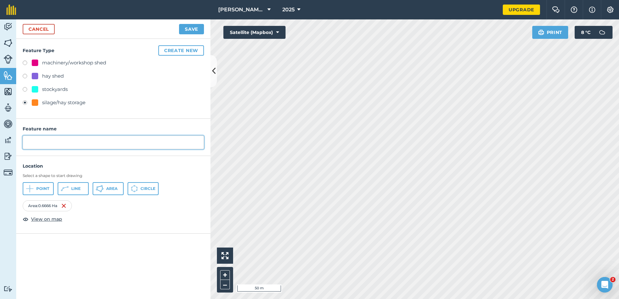
click at [46, 141] on input "text" at bounding box center [113, 143] width 181 height 14
type input "silage/hay storage"
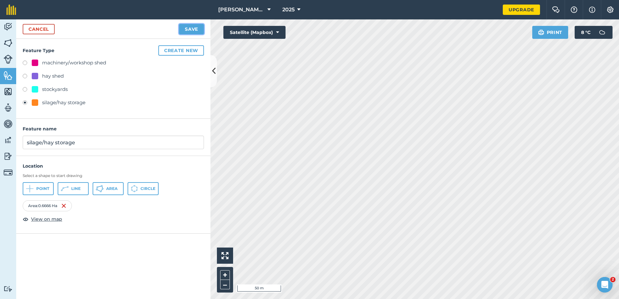
click at [199, 28] on button "Save" at bounding box center [191, 29] width 25 height 10
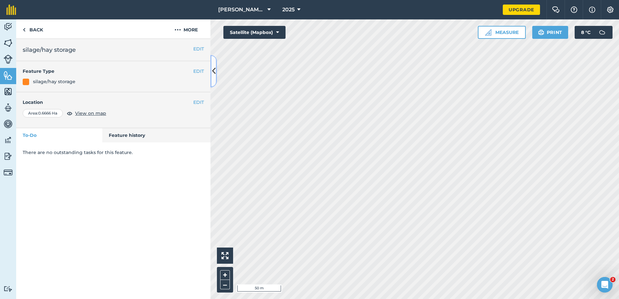
click at [210, 69] on button at bounding box center [213, 71] width 6 height 32
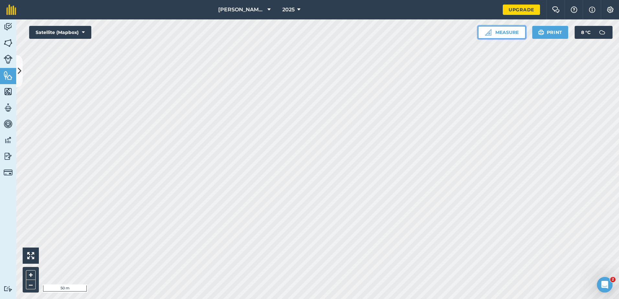
click at [495, 34] on button "Measure" at bounding box center [502, 32] width 48 height 13
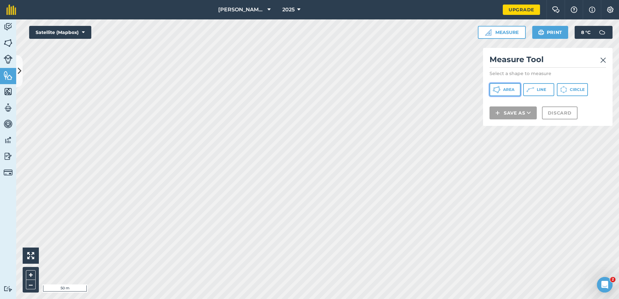
click at [503, 89] on span "Area" at bounding box center [508, 89] width 11 height 5
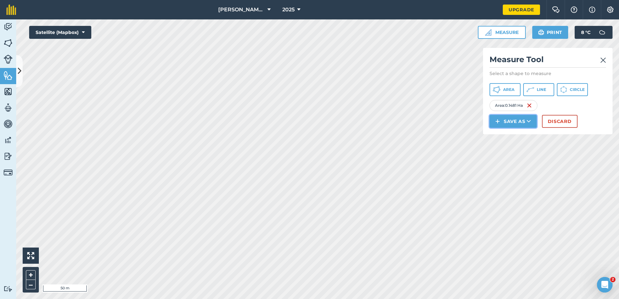
click at [516, 124] on button "Save as" at bounding box center [513, 121] width 47 height 13
click at [499, 149] on link "Feature" at bounding box center [512, 150] width 45 height 14
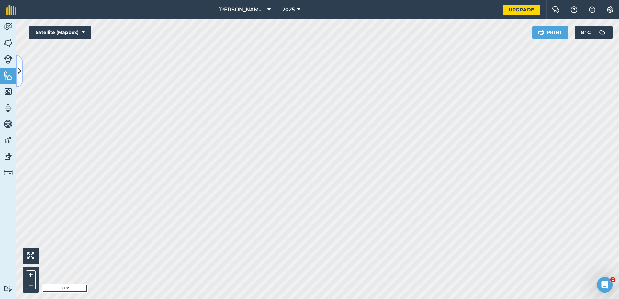
click at [17, 72] on button at bounding box center [19, 71] width 6 height 32
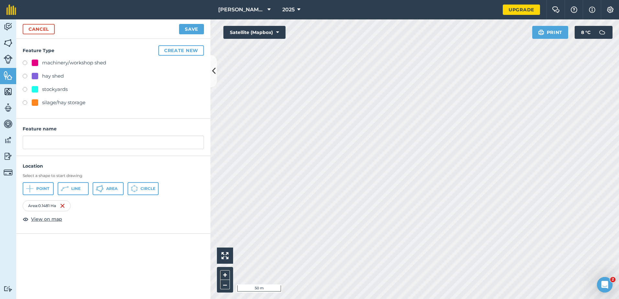
click at [56, 65] on div "machinery/workshop shed" at bounding box center [74, 63] width 64 height 8
radio input "true"
type input "machinery/workshop shed 2"
click at [191, 30] on button "Save" at bounding box center [191, 29] width 25 height 10
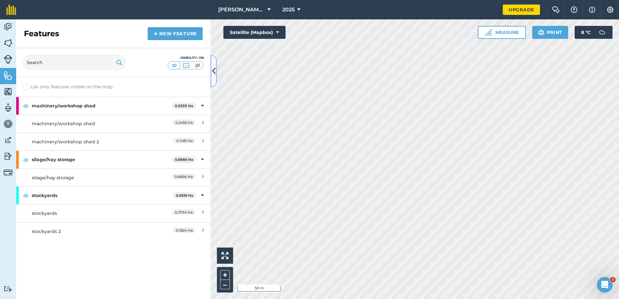
click at [216, 80] on button at bounding box center [213, 71] width 6 height 32
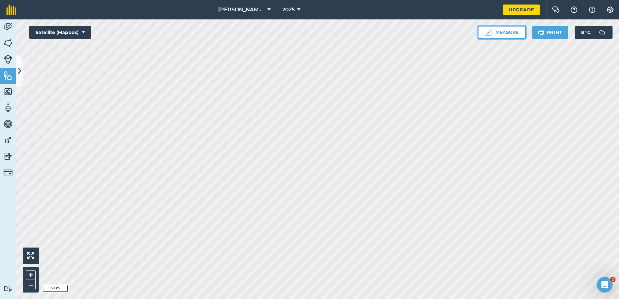
click at [504, 29] on button "Measure" at bounding box center [502, 32] width 48 height 13
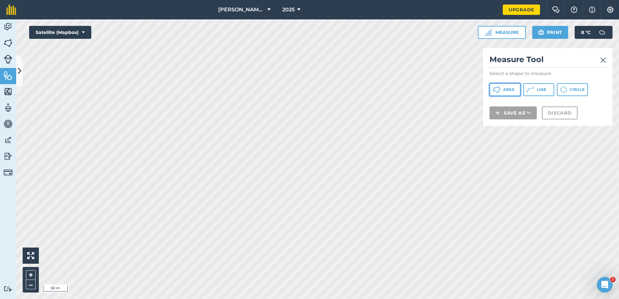
click at [501, 92] on button "Area" at bounding box center [505, 89] width 31 height 13
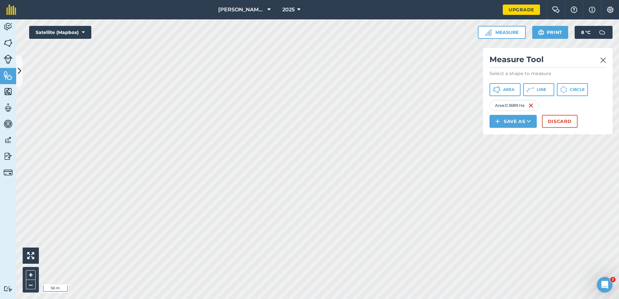
click at [507, 114] on div "Measure Tool Select a shape to measure Area Line Circle Area : 0.3689 Ha Save a…" at bounding box center [548, 91] width 130 height 86
click at [505, 118] on button "Save as" at bounding box center [513, 121] width 47 height 13
click at [503, 149] on link "Feature" at bounding box center [512, 150] width 45 height 14
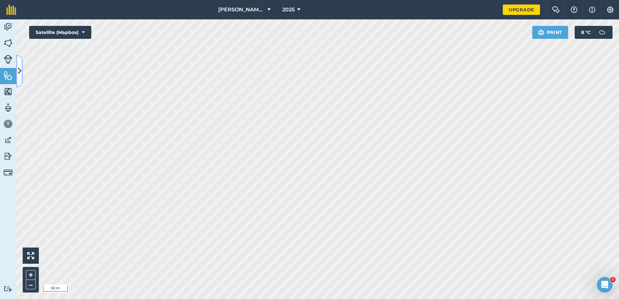
click at [20, 70] on icon at bounding box center [20, 70] width 4 height 11
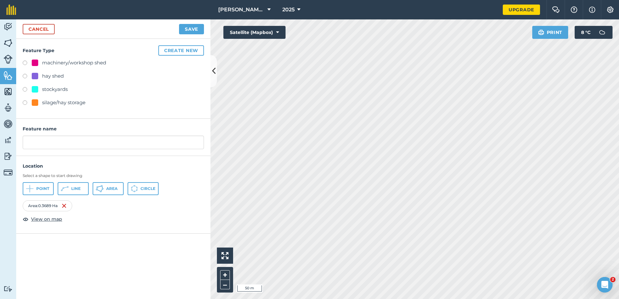
click at [70, 65] on div "machinery/workshop shed" at bounding box center [74, 63] width 64 height 8
radio input "true"
type input "machinery/workshop shed 3"
click at [185, 27] on button "Save" at bounding box center [191, 29] width 25 height 10
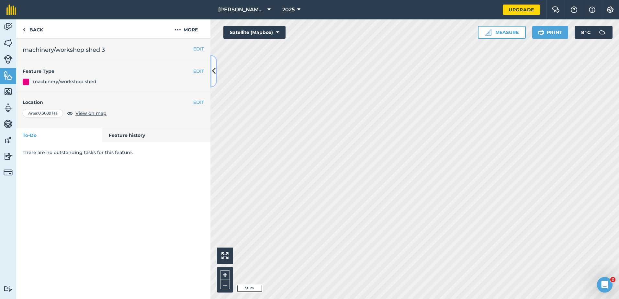
click at [213, 82] on button at bounding box center [213, 71] width 6 height 32
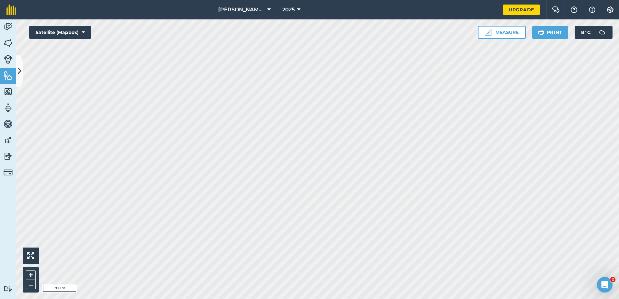
click at [23, 270] on div "+ –" at bounding box center [31, 280] width 16 height 26
click at [28, 274] on button "+" at bounding box center [31, 275] width 10 height 10
click at [30, 260] on button at bounding box center [31, 256] width 16 height 16
click at [29, 281] on button "–" at bounding box center [31, 284] width 10 height 9
click at [30, 249] on button at bounding box center [31, 256] width 16 height 16
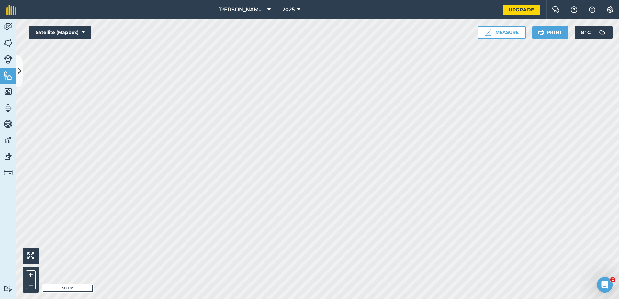
click at [38, 274] on div "+ –" at bounding box center [31, 280] width 16 height 26
click at [36, 274] on div "+ –" at bounding box center [31, 280] width 16 height 26
click at [35, 274] on div "+ –" at bounding box center [31, 280] width 16 height 26
click at [33, 274] on button "+" at bounding box center [31, 275] width 10 height 10
click at [33, 273] on button "+" at bounding box center [31, 275] width 10 height 10
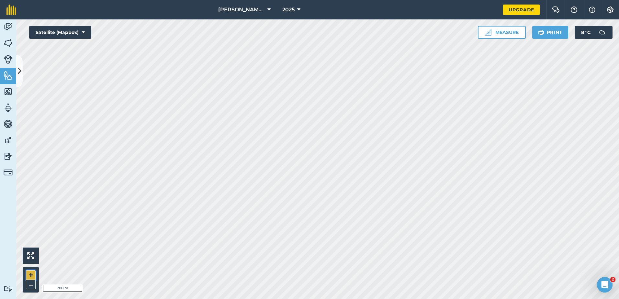
click at [33, 273] on button "+" at bounding box center [31, 275] width 10 height 10
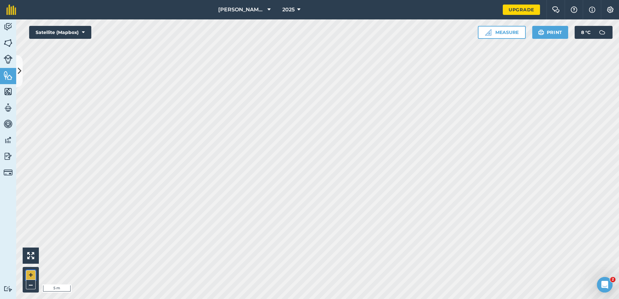
click at [33, 273] on button "+" at bounding box center [31, 275] width 10 height 10
click at [28, 285] on button "–" at bounding box center [31, 284] width 10 height 9
click at [27, 285] on button "–" at bounding box center [31, 284] width 10 height 9
click at [28, 284] on button "–" at bounding box center [31, 284] width 10 height 9
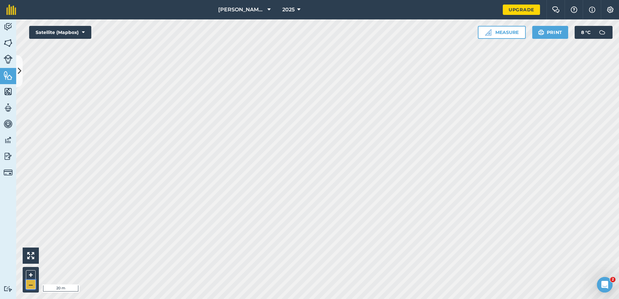
click at [28, 284] on button "–" at bounding box center [31, 284] width 10 height 9
click at [249, 7] on span "[PERSON_NAME] [PERSON_NAME]" at bounding box center [241, 10] width 47 height 8
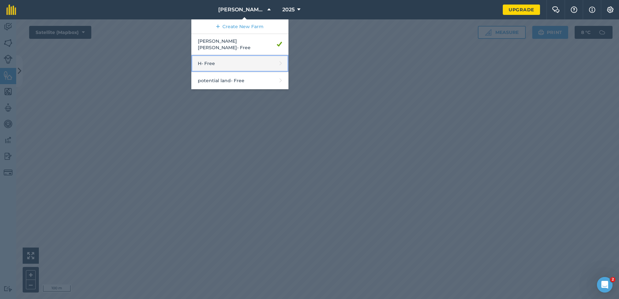
click at [239, 56] on link "H - Free" at bounding box center [239, 63] width 97 height 17
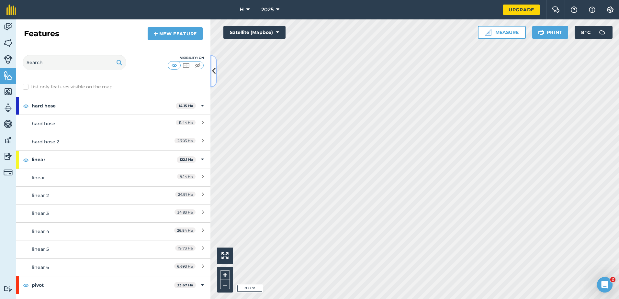
click at [214, 66] on icon at bounding box center [214, 70] width 4 height 11
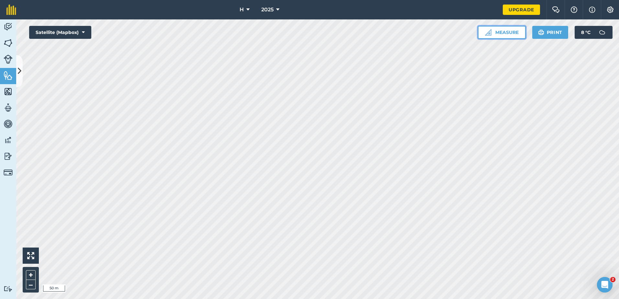
click at [507, 30] on button "Measure" at bounding box center [502, 32] width 48 height 13
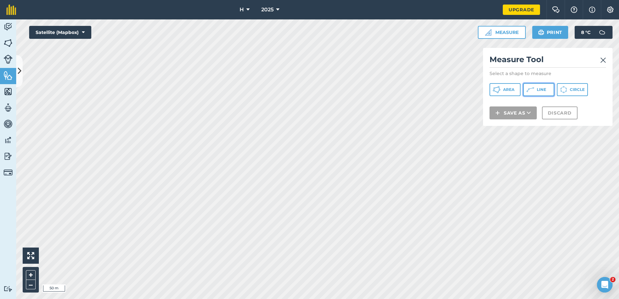
click at [535, 86] on button "Line" at bounding box center [538, 89] width 31 height 13
click at [513, 88] on span "Area" at bounding box center [508, 89] width 11 height 5
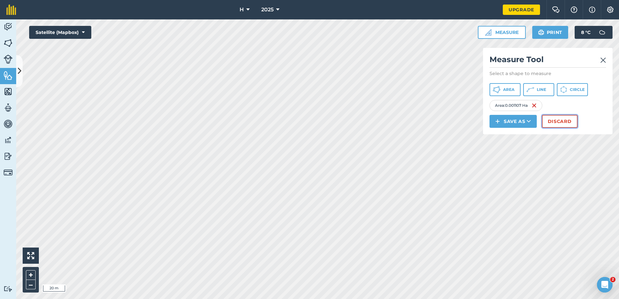
click at [569, 122] on button "Discard" at bounding box center [560, 121] width 36 height 13
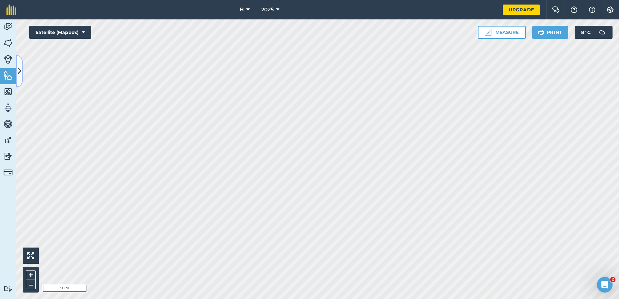
click at [20, 65] on button at bounding box center [19, 71] width 6 height 32
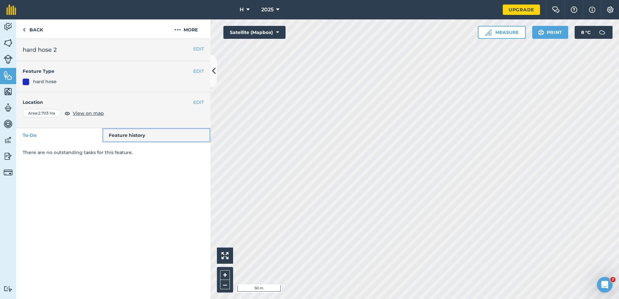
click at [127, 136] on link "Feature history" at bounding box center [156, 135] width 108 height 14
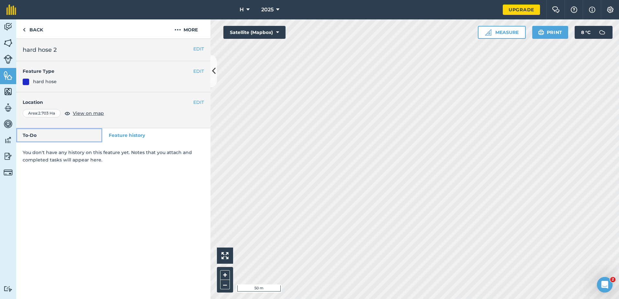
click at [82, 136] on link "To-Do" at bounding box center [59, 135] width 86 height 14
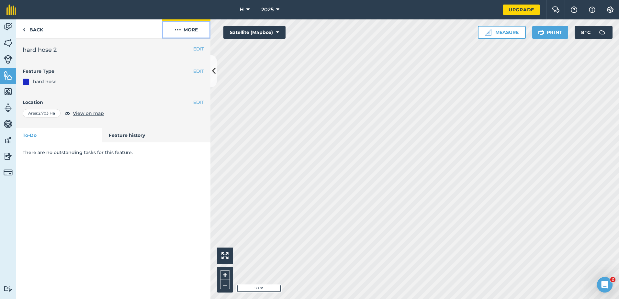
click at [189, 28] on button "More" at bounding box center [186, 28] width 49 height 19
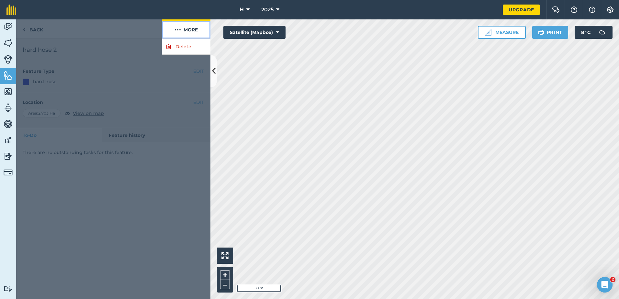
click at [189, 28] on button "More" at bounding box center [186, 28] width 49 height 19
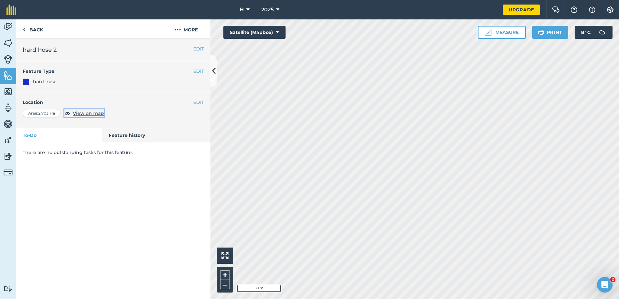
click at [83, 113] on span "View on map" at bounding box center [88, 113] width 31 height 7
click at [197, 103] on button "EDIT" at bounding box center [198, 102] width 11 height 7
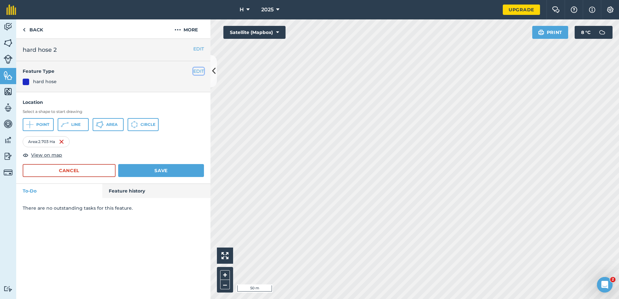
click at [196, 72] on button "EDIT" at bounding box center [198, 71] width 11 height 7
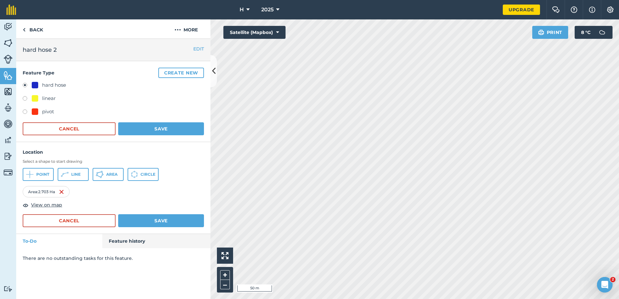
click at [192, 49] on h2 "hard hose 2" at bounding box center [113, 49] width 181 height 9
click at [195, 49] on button "EDIT" at bounding box center [198, 48] width 11 height 7
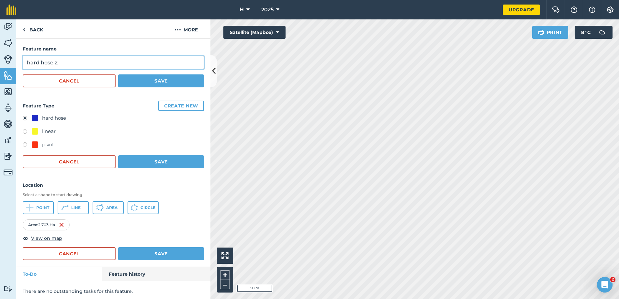
click at [110, 61] on input "hard hose 2" at bounding box center [113, 63] width 181 height 14
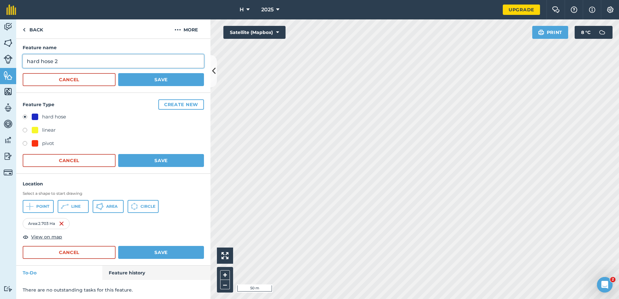
scroll to position [2, 0]
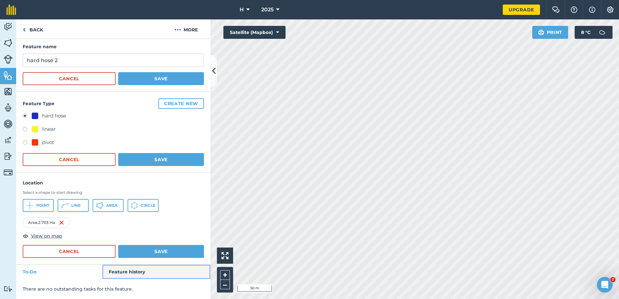
click at [114, 269] on link "Feature history" at bounding box center [156, 272] width 108 height 14
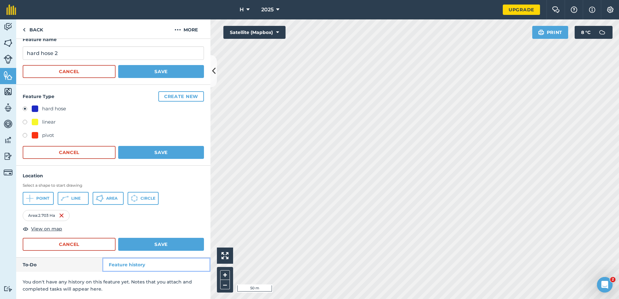
scroll to position [10, 0]
click at [82, 259] on link "To-Do" at bounding box center [59, 264] width 86 height 14
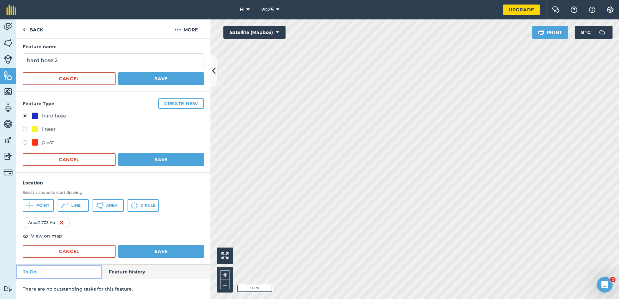
scroll to position [2, 0]
click at [28, 28] on link "Back" at bounding box center [32, 28] width 33 height 19
click at [12, 43] on link "Fields" at bounding box center [8, 44] width 16 height 16
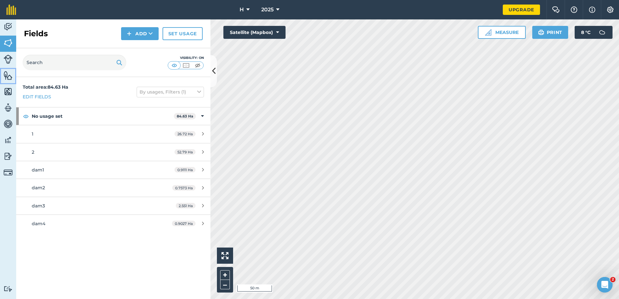
click at [5, 79] on img at bounding box center [8, 76] width 9 height 10
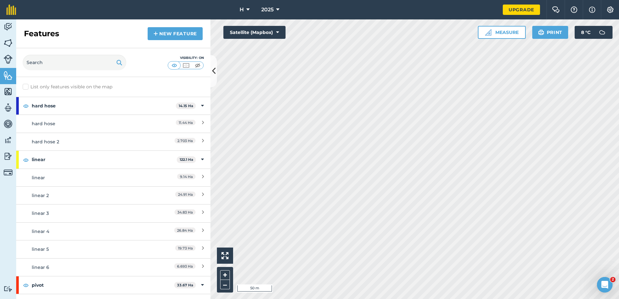
click at [37, 36] on h2 "Features" at bounding box center [41, 33] width 35 height 10
click at [200, 140] on link "hard hose 2 2.703 Ha" at bounding box center [113, 142] width 194 height 18
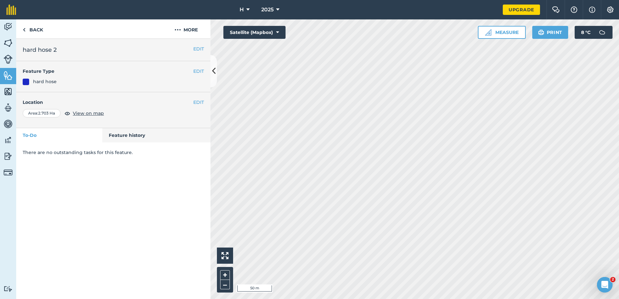
click at [83, 157] on div "There are no outstanding tasks for this feature." at bounding box center [113, 152] width 194 height 20
click at [78, 176] on div "EDIT hard hose 2 EDIT Feature Type hard hose EDIT Location Area : 2.703 Ha View…" at bounding box center [113, 169] width 194 height 260
drag, startPoint x: 78, startPoint y: 177, endPoint x: 80, endPoint y: 171, distance: 6.8
click at [78, 177] on div "EDIT hard hose 2 EDIT Feature Type hard hose EDIT Location Area : 2.703 Ha View…" at bounding box center [113, 169] width 194 height 260
click at [140, 136] on link "Feature history" at bounding box center [156, 135] width 108 height 14
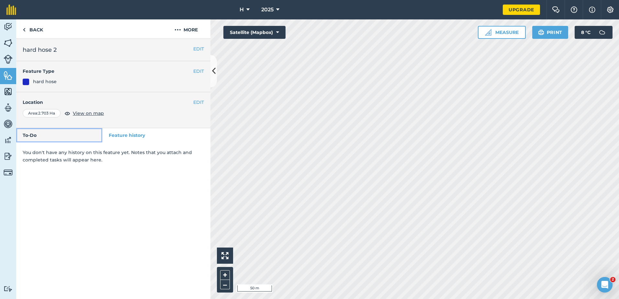
click at [86, 135] on link "To-Do" at bounding box center [59, 135] width 86 height 14
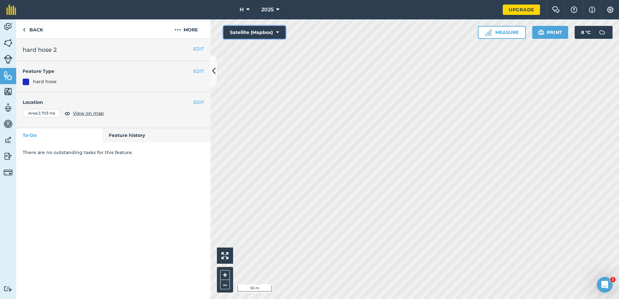
click at [251, 36] on button "Satellite (Mapbox)" at bounding box center [254, 32] width 62 height 13
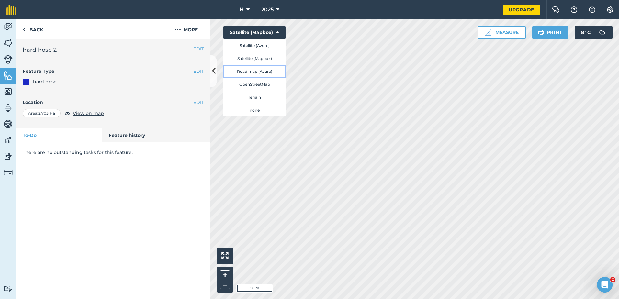
click at [257, 72] on button "Road map (Azure)" at bounding box center [254, 71] width 62 height 13
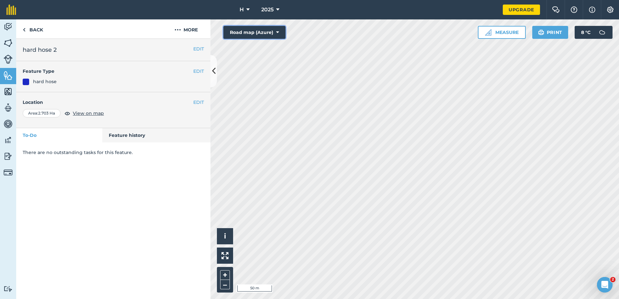
click at [249, 36] on button "Road map (Azure)" at bounding box center [254, 32] width 62 height 13
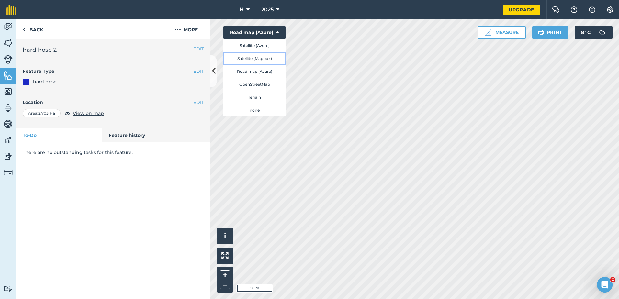
click at [251, 59] on button "Satellite (Mapbox)" at bounding box center [254, 58] width 62 height 13
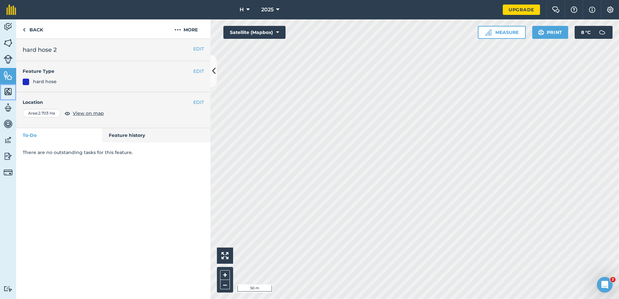
click at [11, 98] on link "Maps" at bounding box center [8, 92] width 16 height 16
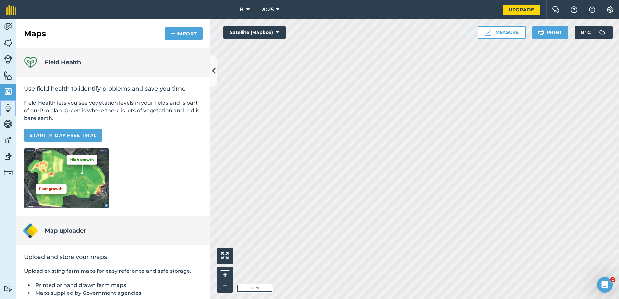
click at [8, 104] on img at bounding box center [8, 108] width 9 height 10
select select "MEMBER"
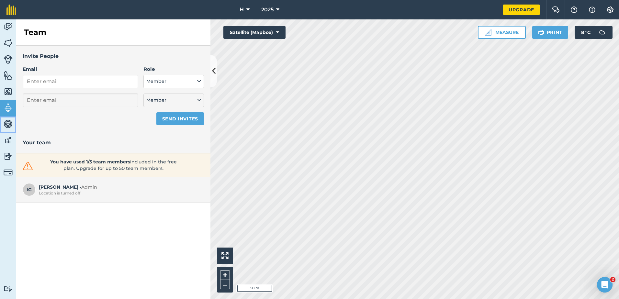
click at [7, 121] on img at bounding box center [8, 124] width 9 height 10
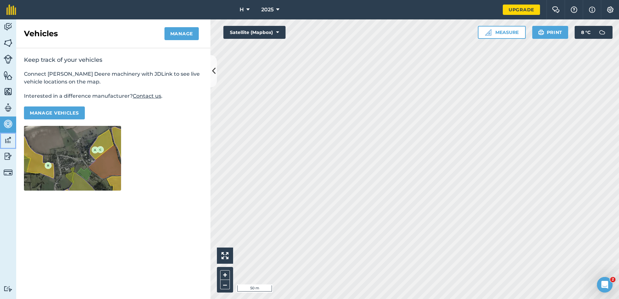
click at [5, 146] on link "Data" at bounding box center [8, 141] width 16 height 16
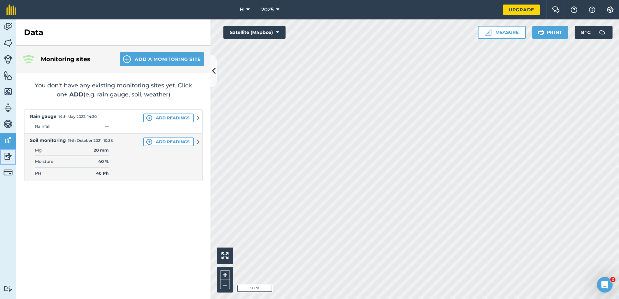
click at [9, 160] on img at bounding box center [8, 157] width 9 height 10
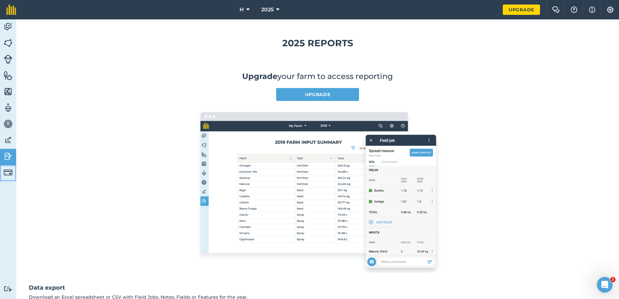
click at [11, 176] on img at bounding box center [8, 172] width 9 height 9
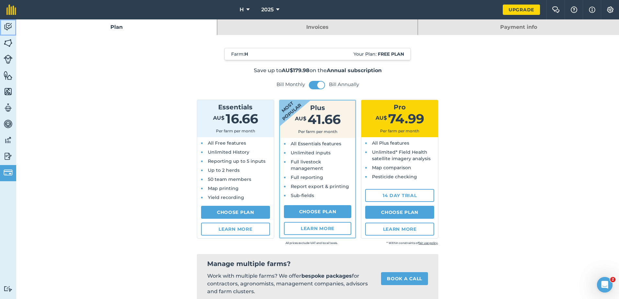
click at [10, 26] on img at bounding box center [8, 27] width 9 height 10
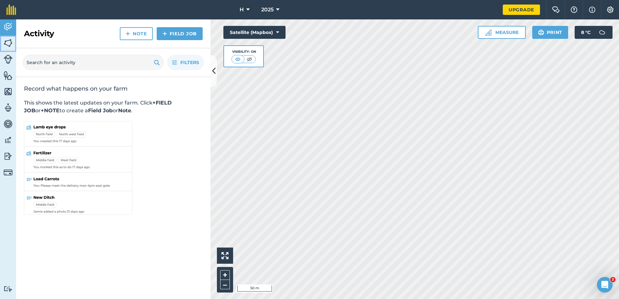
click at [10, 40] on img at bounding box center [8, 43] width 9 height 10
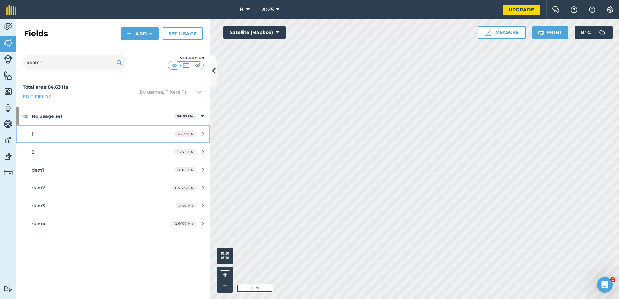
click at [204, 135] on div "26.72 Ha" at bounding box center [189, 133] width 42 height 5
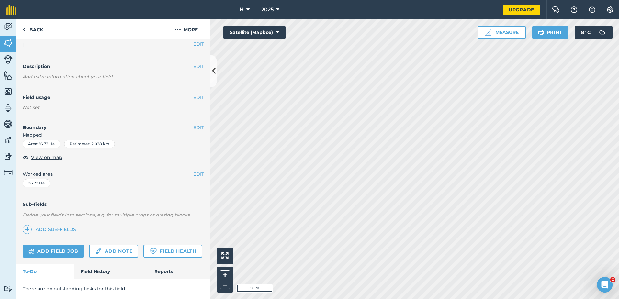
scroll to position [23, 0]
click at [6, 74] on img at bounding box center [8, 76] width 9 height 10
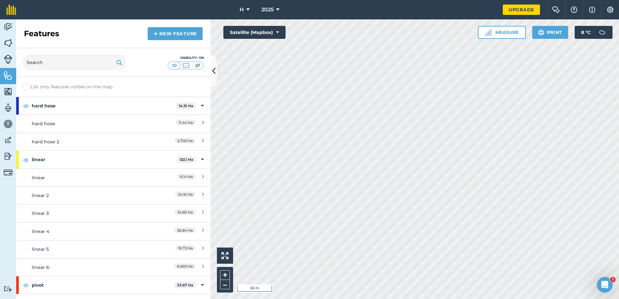
click at [26, 85] on label "List only features visible on the map" at bounding box center [68, 87] width 90 height 7
click at [26, 85] on input "List only features visible on the map" at bounding box center [25, 86] width 4 height 4
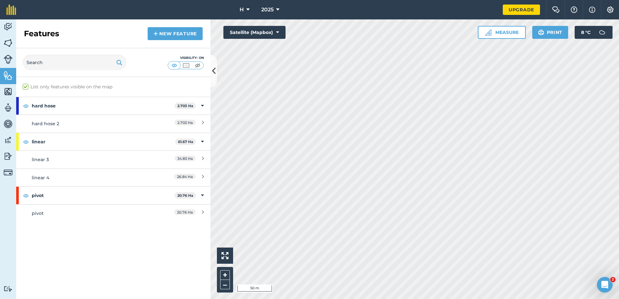
click at [26, 85] on label "List only features visible on the map" at bounding box center [68, 87] width 90 height 7
click at [26, 85] on input "List only features visible on the map" at bounding box center [25, 86] width 4 height 4
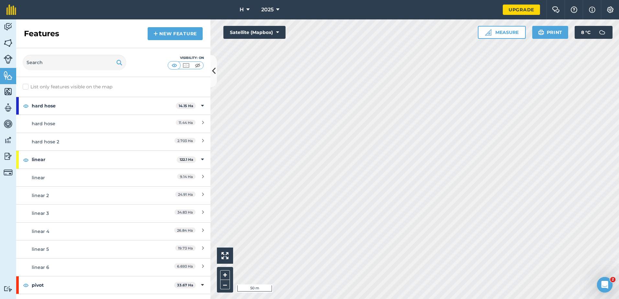
click at [26, 85] on label "List only features visible on the map" at bounding box center [68, 87] width 90 height 7
click at [26, 85] on input "List only features visible on the map" at bounding box center [25, 86] width 4 height 4
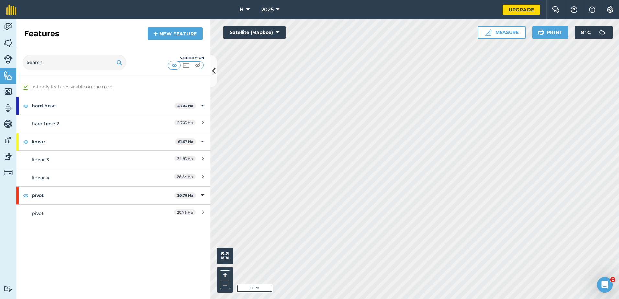
click at [24, 85] on label "List only features visible on the map" at bounding box center [68, 87] width 90 height 7
click at [24, 85] on input "List only features visible on the map" at bounding box center [25, 86] width 4 height 4
click at [24, 85] on label "List only features visible on the map" at bounding box center [68, 87] width 90 height 7
click at [24, 85] on input "List only features visible on the map" at bounding box center [25, 86] width 4 height 4
click at [24, 85] on label "List only features visible on the map" at bounding box center [68, 87] width 90 height 7
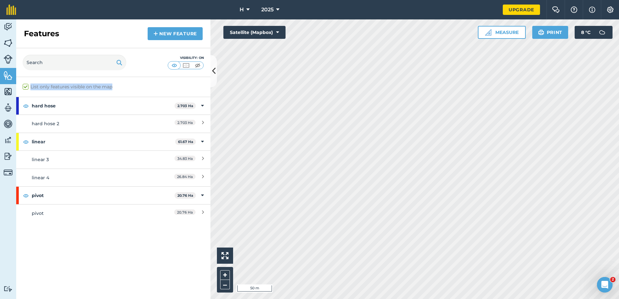
click at [24, 85] on input "List only features visible on the map" at bounding box center [25, 86] width 4 height 4
checkbox input "false"
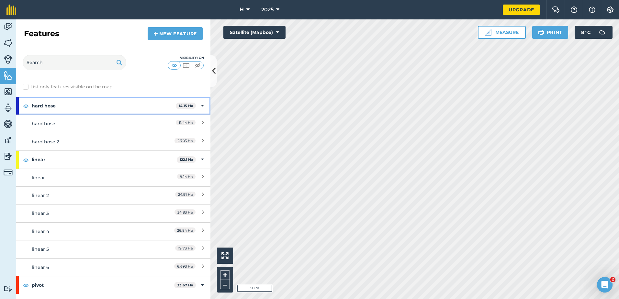
click at [200, 107] on div "hard hose 14.15 Ha" at bounding box center [113, 105] width 194 height 17
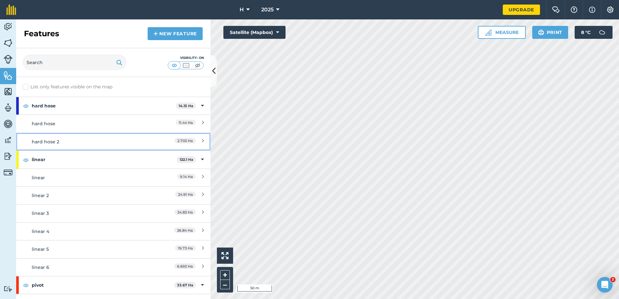
click at [202, 141] on icon at bounding box center [203, 141] width 2 height 7
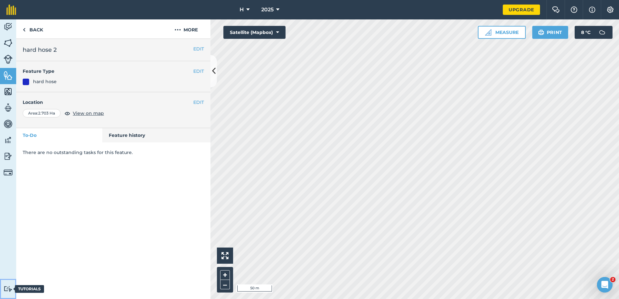
click at [8, 288] on img at bounding box center [8, 289] width 9 height 6
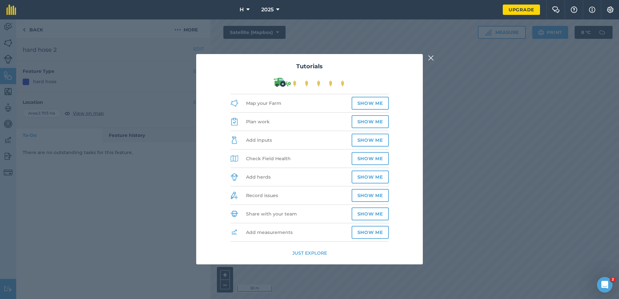
click at [431, 56] on img at bounding box center [431, 58] width 6 height 8
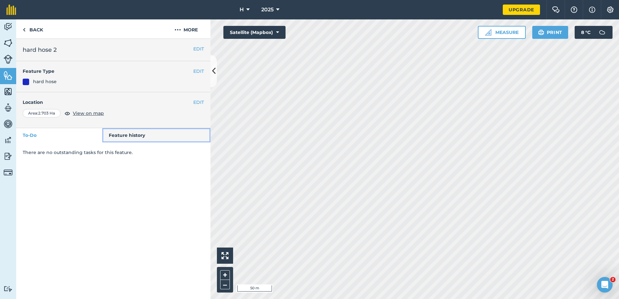
click at [126, 133] on link "Feature history" at bounding box center [156, 135] width 108 height 14
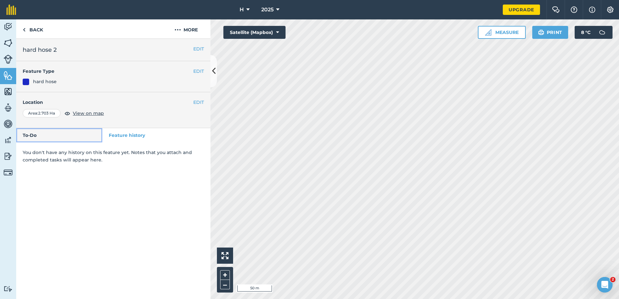
click at [84, 134] on link "To-Do" at bounding box center [59, 135] width 86 height 14
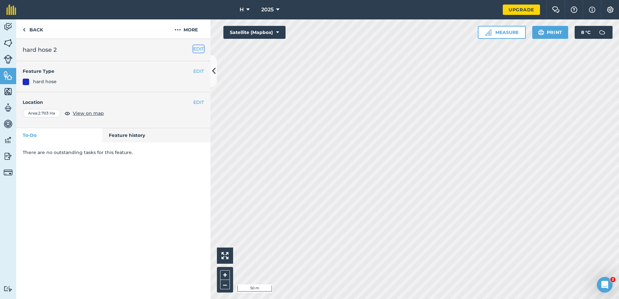
click at [197, 49] on button "EDIT" at bounding box center [198, 48] width 11 height 7
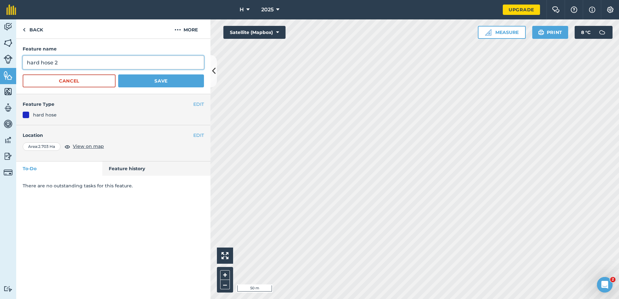
click at [133, 61] on input "hard hose 2" at bounding box center [113, 63] width 181 height 14
type input "hard hose 2x hydrants"
click at [188, 81] on button "Save" at bounding box center [161, 80] width 86 height 13
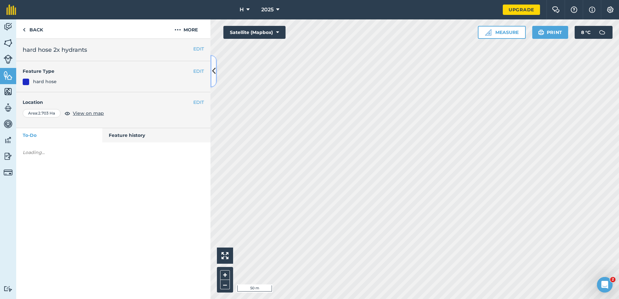
click at [215, 66] on icon at bounding box center [214, 70] width 4 height 11
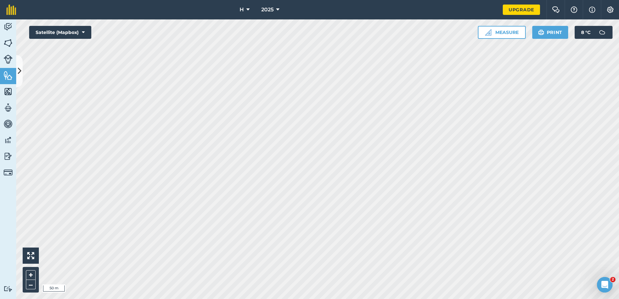
click at [353, 6] on div "H 2025 Upgrade Farm Chat Help Info Settings Map printing is not available on ou…" at bounding box center [309, 149] width 619 height 299
click at [511, 35] on button "Measure" at bounding box center [502, 32] width 48 height 13
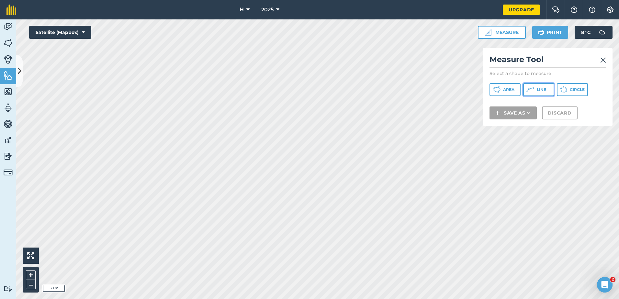
click at [547, 87] on button "Line" at bounding box center [538, 89] width 31 height 13
click at [503, 87] on button "Area" at bounding box center [505, 89] width 31 height 13
click at [604, 61] on img at bounding box center [603, 60] width 6 height 8
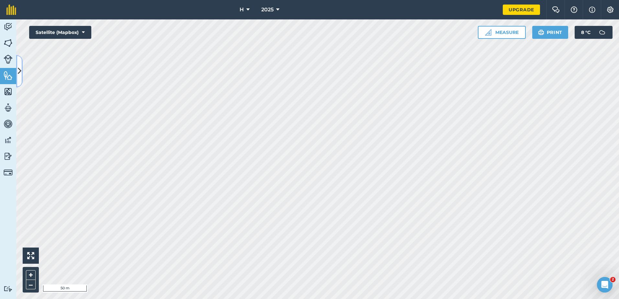
click at [20, 78] on button at bounding box center [19, 71] width 6 height 32
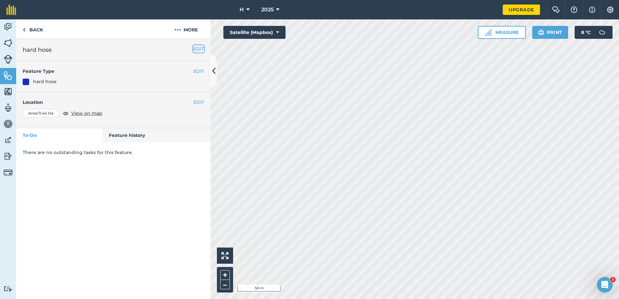
click at [203, 48] on button "EDIT" at bounding box center [198, 48] width 11 height 7
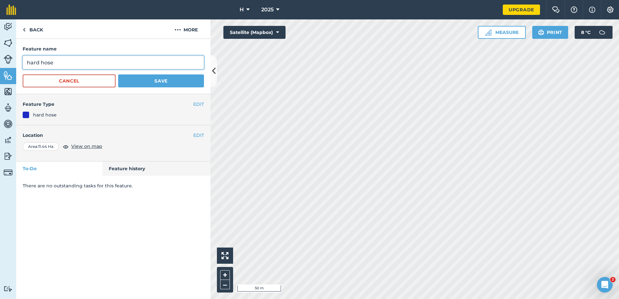
click at [118, 63] on input "hard hose" at bounding box center [113, 63] width 181 height 14
type input "hard hose 6x hydrants"
click at [188, 81] on button "Save" at bounding box center [161, 80] width 86 height 13
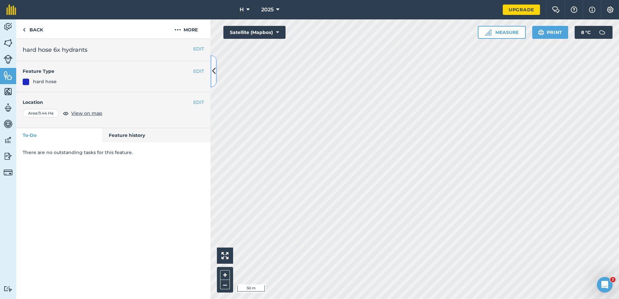
click at [214, 71] on icon at bounding box center [214, 70] width 4 height 11
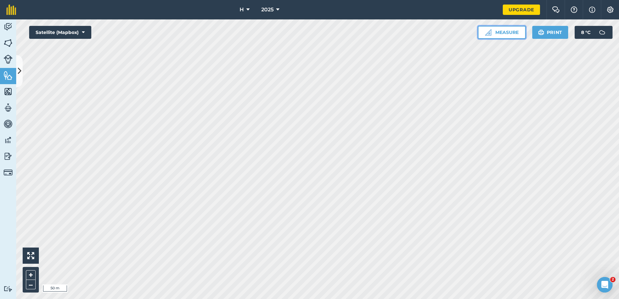
click at [515, 28] on button "Measure" at bounding box center [502, 32] width 48 height 13
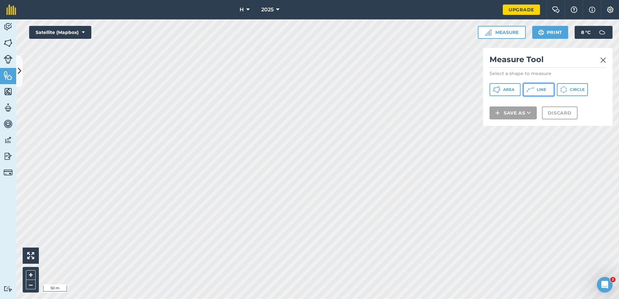
click at [501, 88] on icon at bounding box center [497, 90] width 8 height 8
click at [512, 92] on span "Area" at bounding box center [508, 89] width 11 height 5
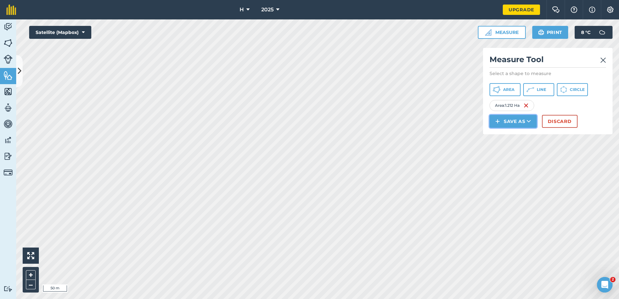
click at [512, 118] on button "Save as" at bounding box center [513, 121] width 47 height 13
click at [511, 148] on link "Feature" at bounding box center [512, 150] width 45 height 14
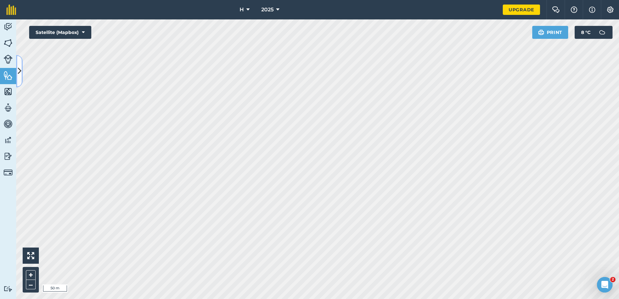
click at [22, 74] on button at bounding box center [19, 71] width 6 height 32
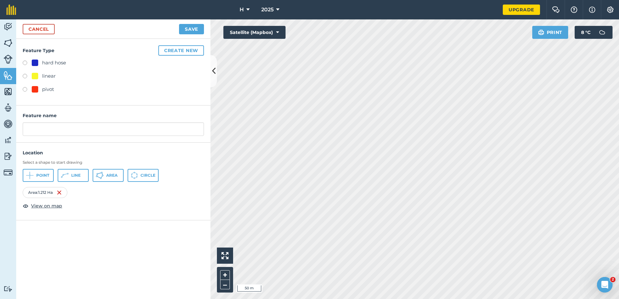
click at [39, 63] on div "hard hose" at bounding box center [49, 63] width 34 height 8
radio input "true"
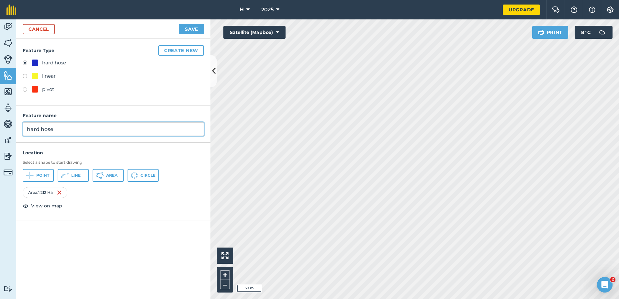
click at [69, 129] on input "hard hose" at bounding box center [113, 129] width 181 height 14
type input "hard hose 1x run"
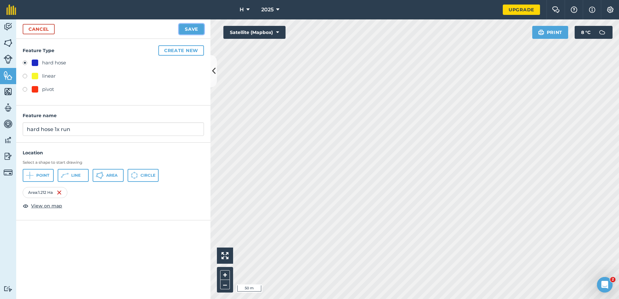
drag, startPoint x: 201, startPoint y: 31, endPoint x: 205, endPoint y: 33, distance: 3.9
click at [205, 33] on div "Cancel Save" at bounding box center [113, 28] width 194 height 19
click at [190, 27] on button "Save" at bounding box center [191, 29] width 25 height 10
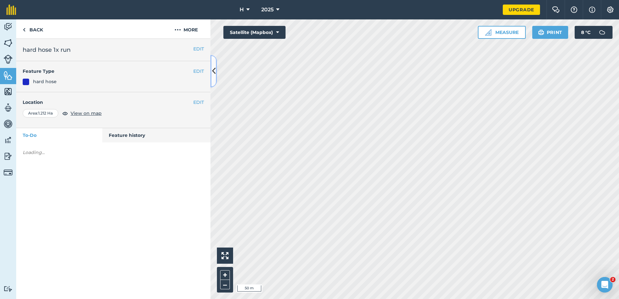
click at [215, 76] on icon at bounding box center [214, 70] width 4 height 11
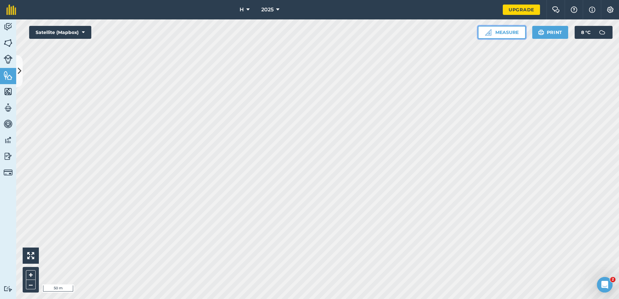
click at [513, 32] on button "Measure" at bounding box center [502, 32] width 48 height 13
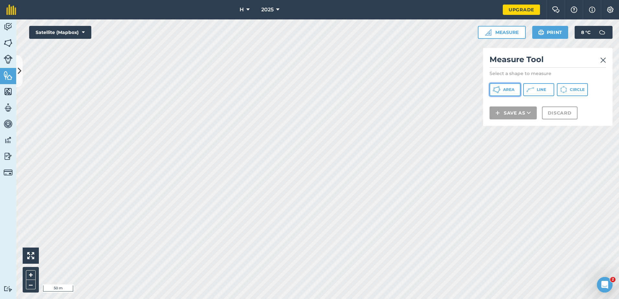
click at [509, 90] on span "Area" at bounding box center [508, 89] width 11 height 5
click at [603, 59] on img at bounding box center [603, 60] width 6 height 8
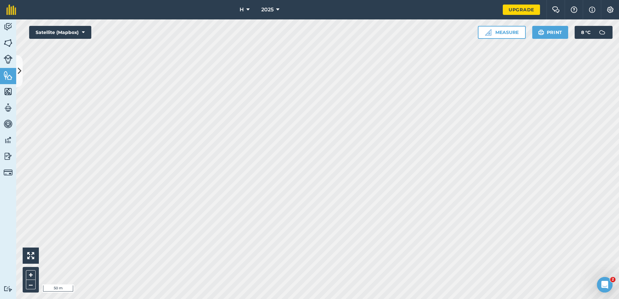
click at [610, 285] on div "Open Intercom Messenger" at bounding box center [604, 284] width 21 height 21
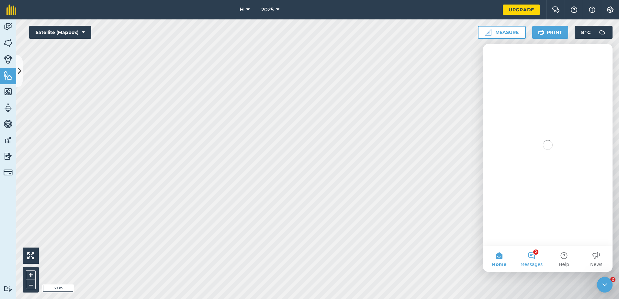
click at [525, 258] on button "2 Messages" at bounding box center [531, 259] width 32 height 26
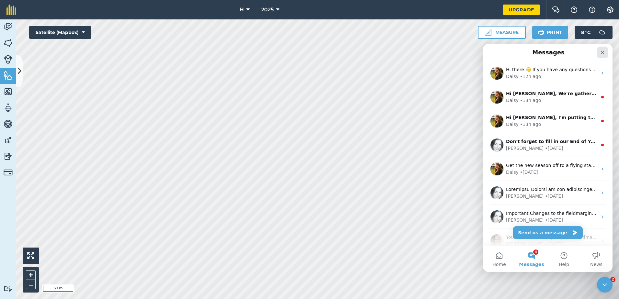
click at [603, 51] on icon "Close" at bounding box center [602, 52] width 5 height 5
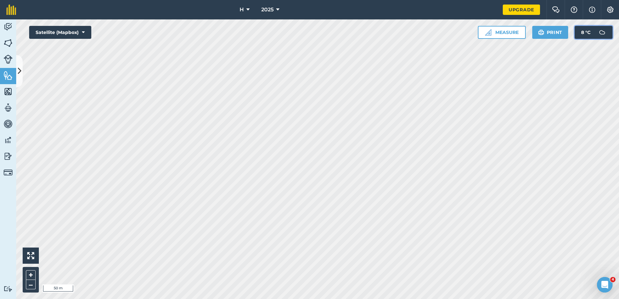
click at [588, 30] on span "8 ° C" at bounding box center [585, 32] width 9 height 13
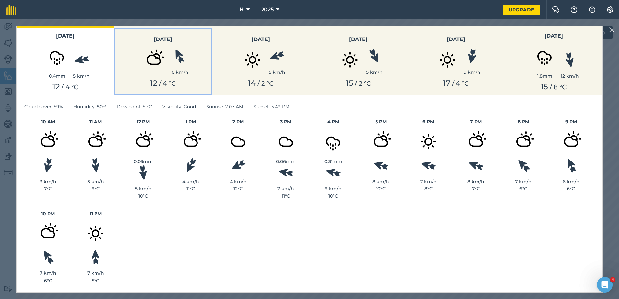
click at [165, 38] on h3 "[DATE]" at bounding box center [163, 39] width 90 height 8
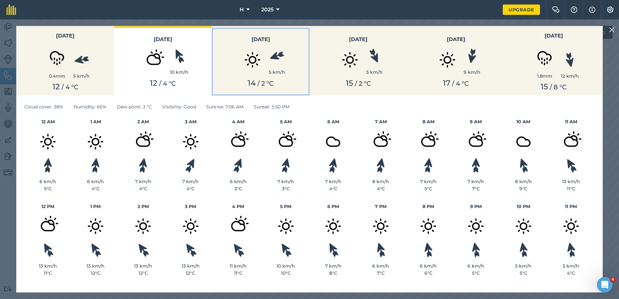
click at [265, 48] on img at bounding box center [252, 60] width 32 height 32
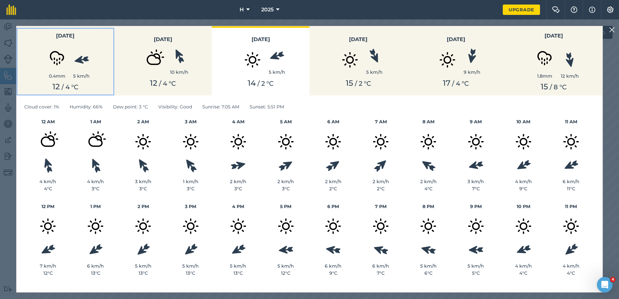
click at [50, 73] on div "0.4 mm" at bounding box center [57, 76] width 32 height 7
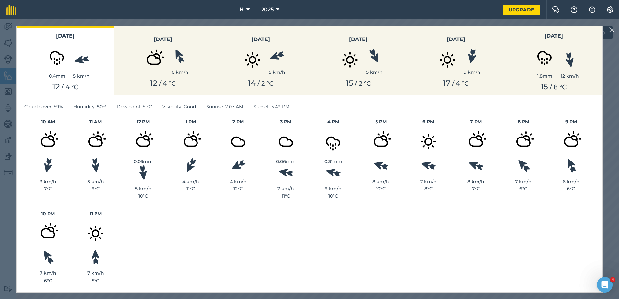
click at [611, 32] on img at bounding box center [612, 30] width 6 height 8
